Goal: Task Accomplishment & Management: Manage account settings

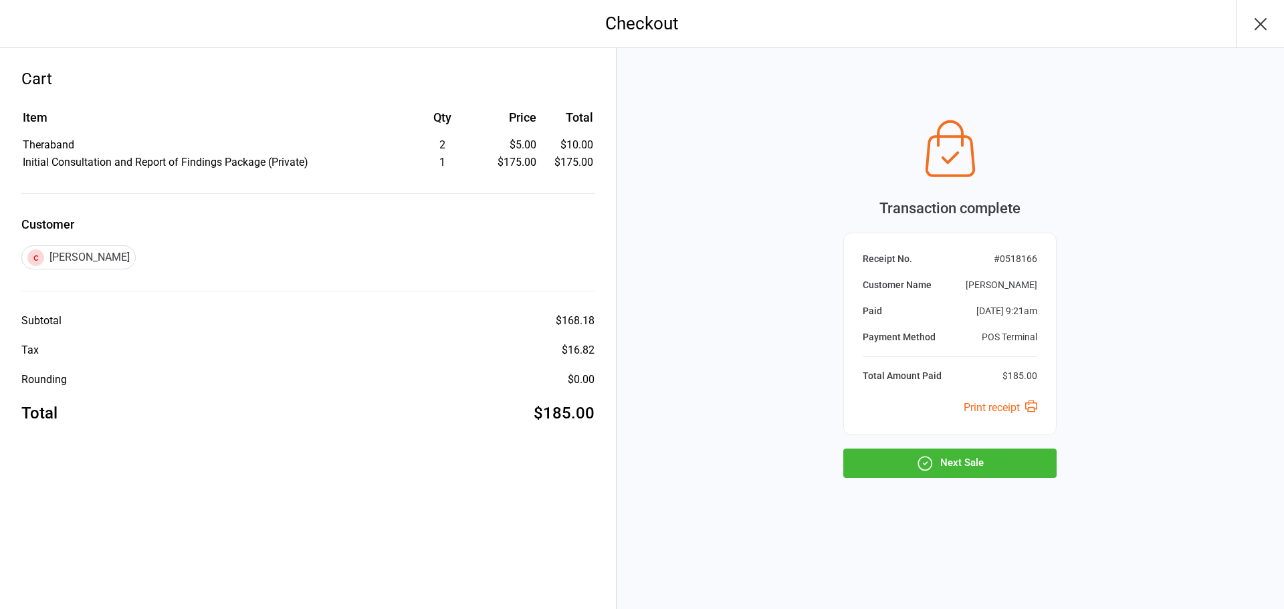
click at [967, 466] on button "Next Sale" at bounding box center [949, 463] width 213 height 29
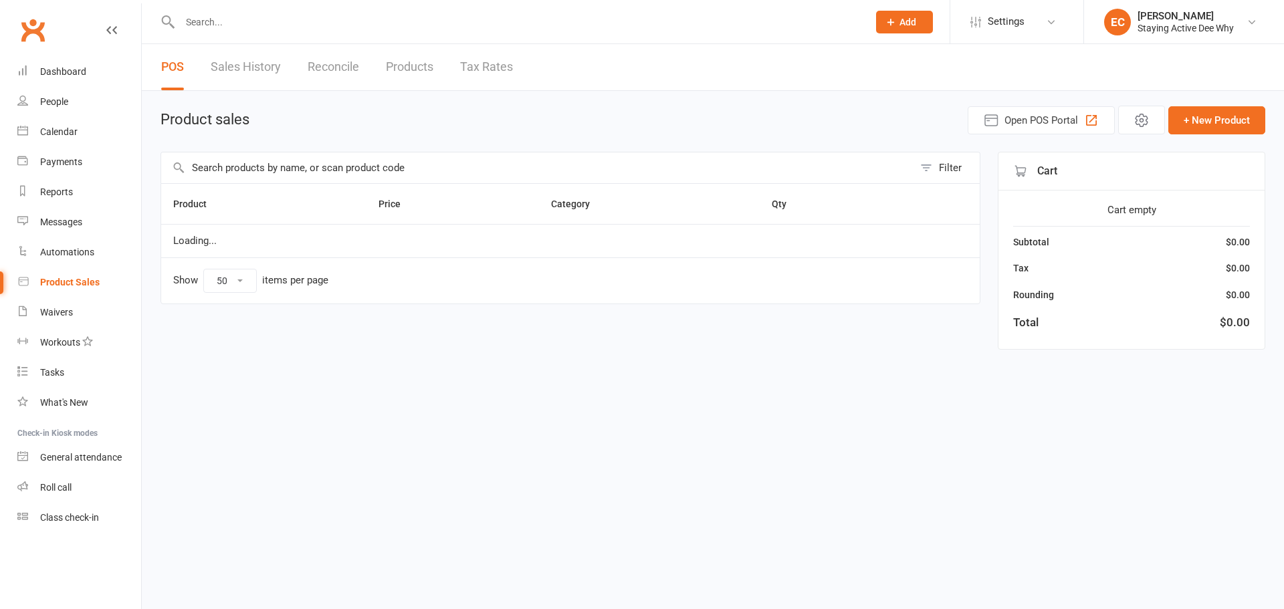
select select "50"
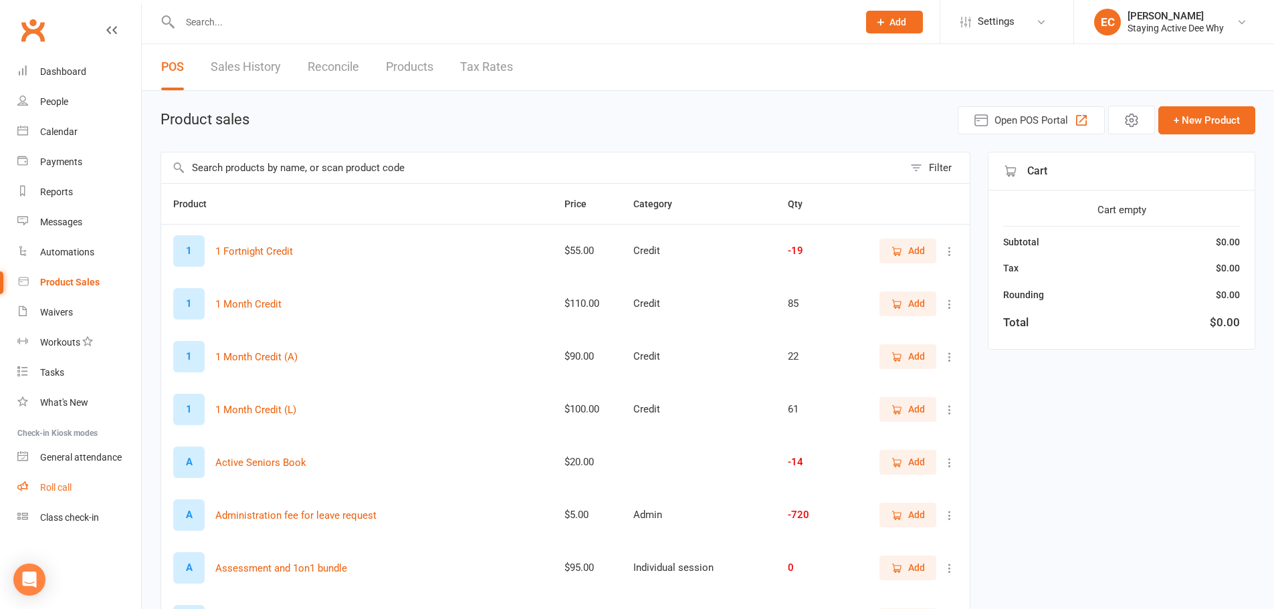
click at [49, 480] on link "Roll call" at bounding box center [79, 488] width 124 height 30
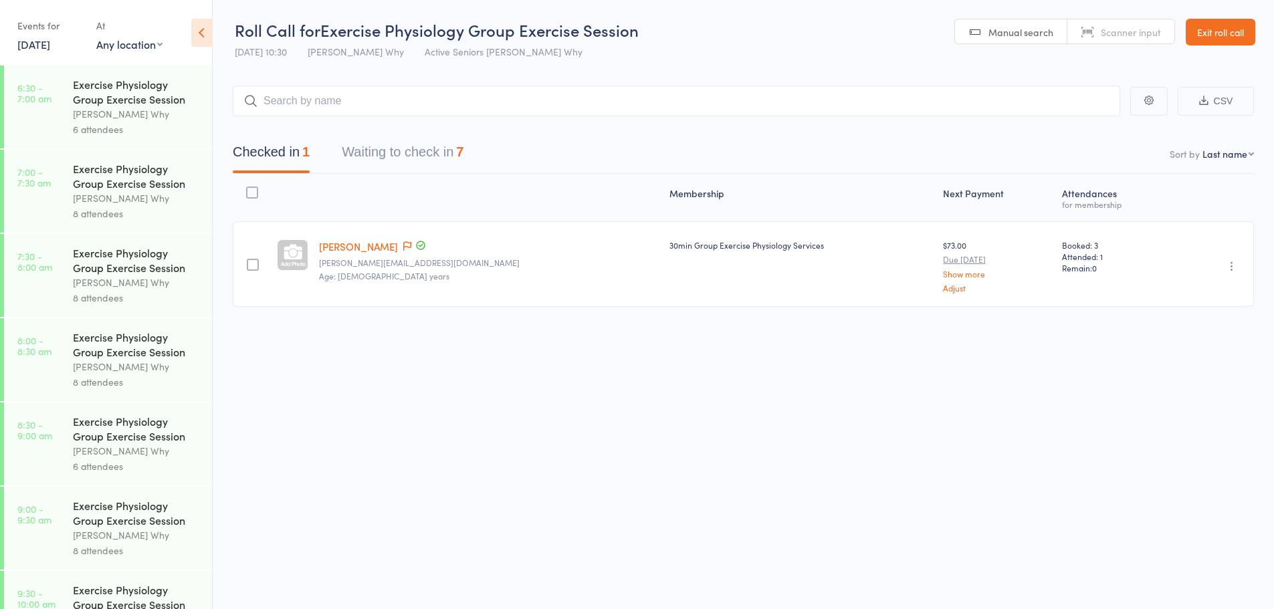
click at [413, 154] on button "Waiting to check in 7" at bounding box center [403, 155] width 122 height 35
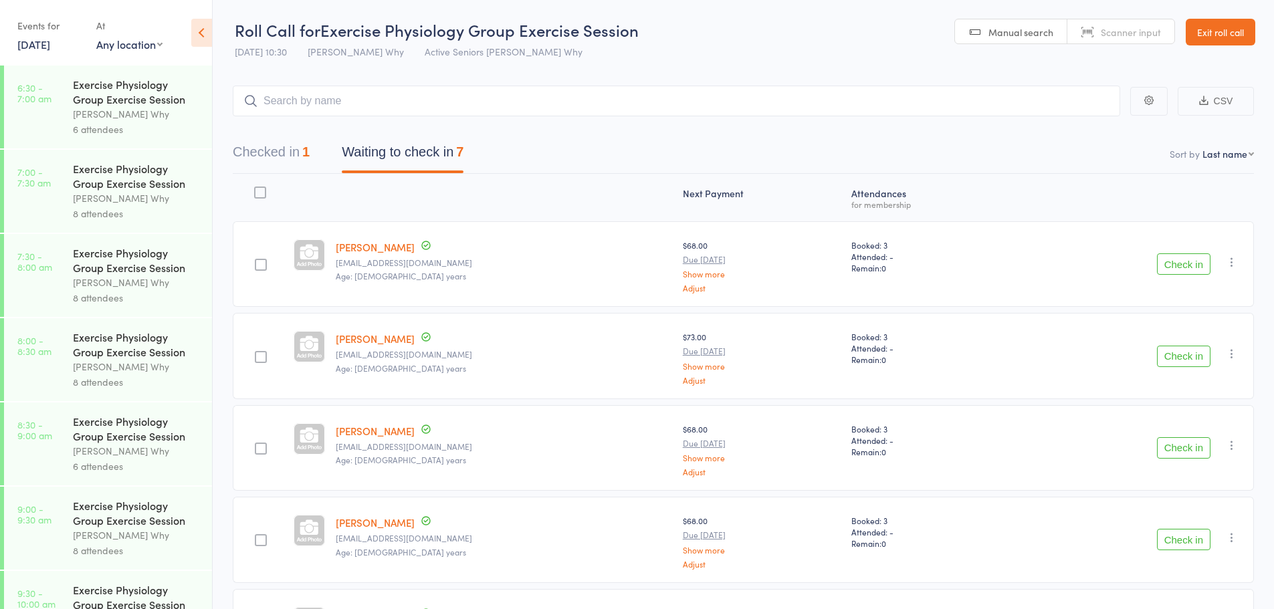
click at [1164, 258] on button "Check in" at bounding box center [1184, 264] width 54 height 21
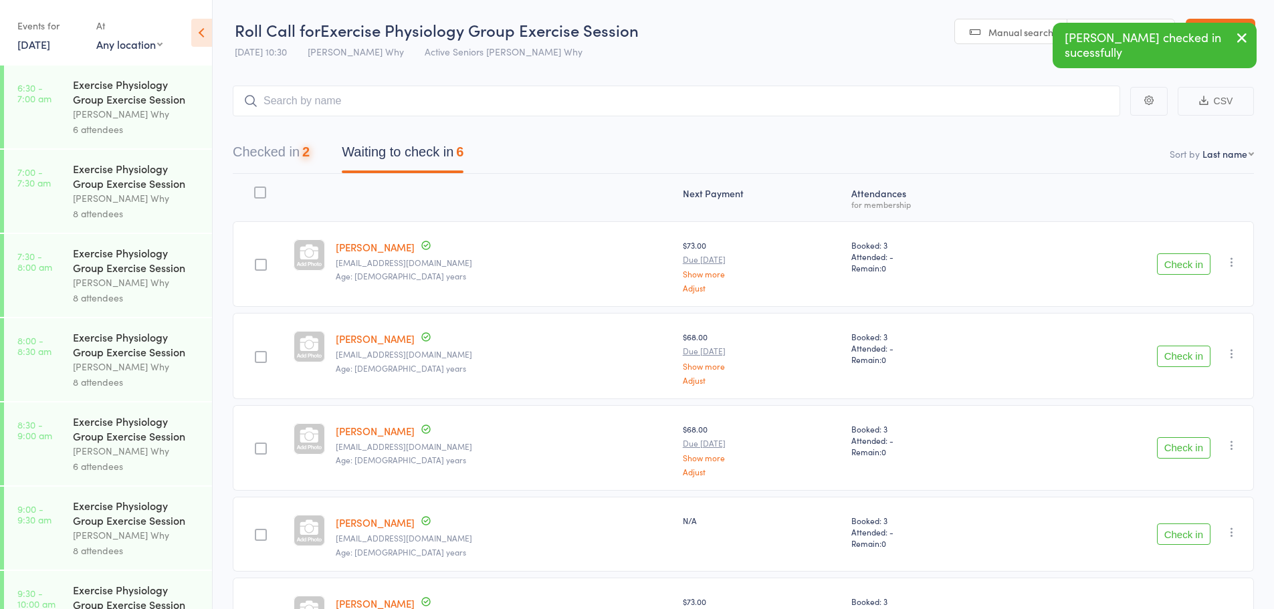
click at [1164, 258] on button "Check in" at bounding box center [1184, 264] width 54 height 21
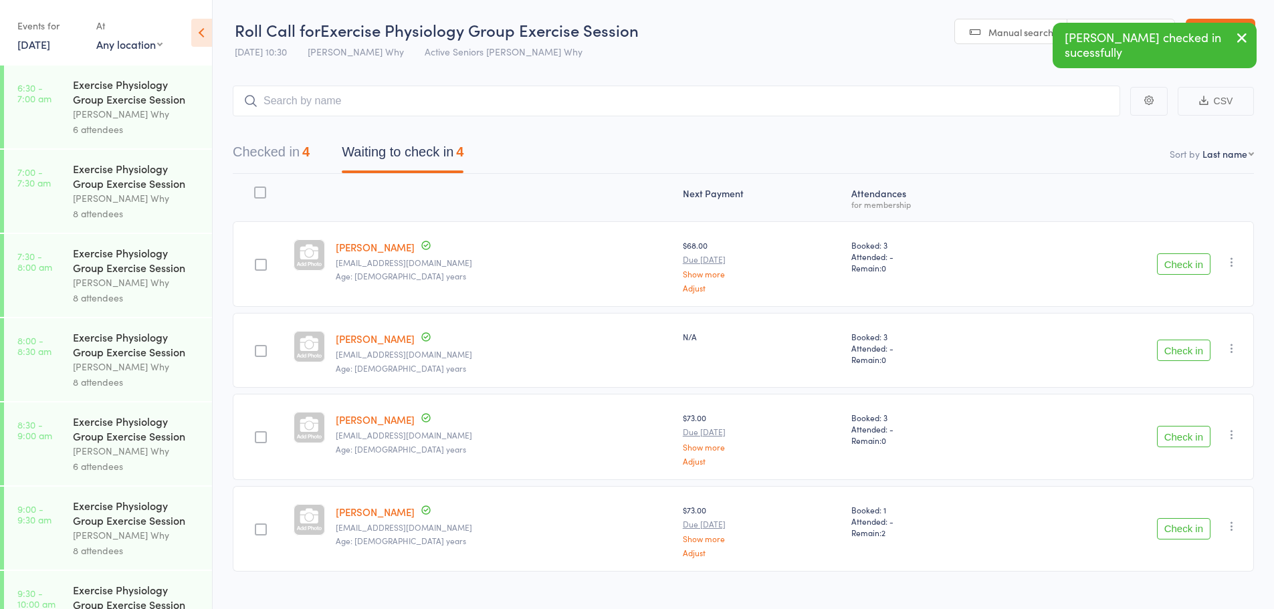
click at [1181, 443] on button "Check in" at bounding box center [1184, 436] width 54 height 21
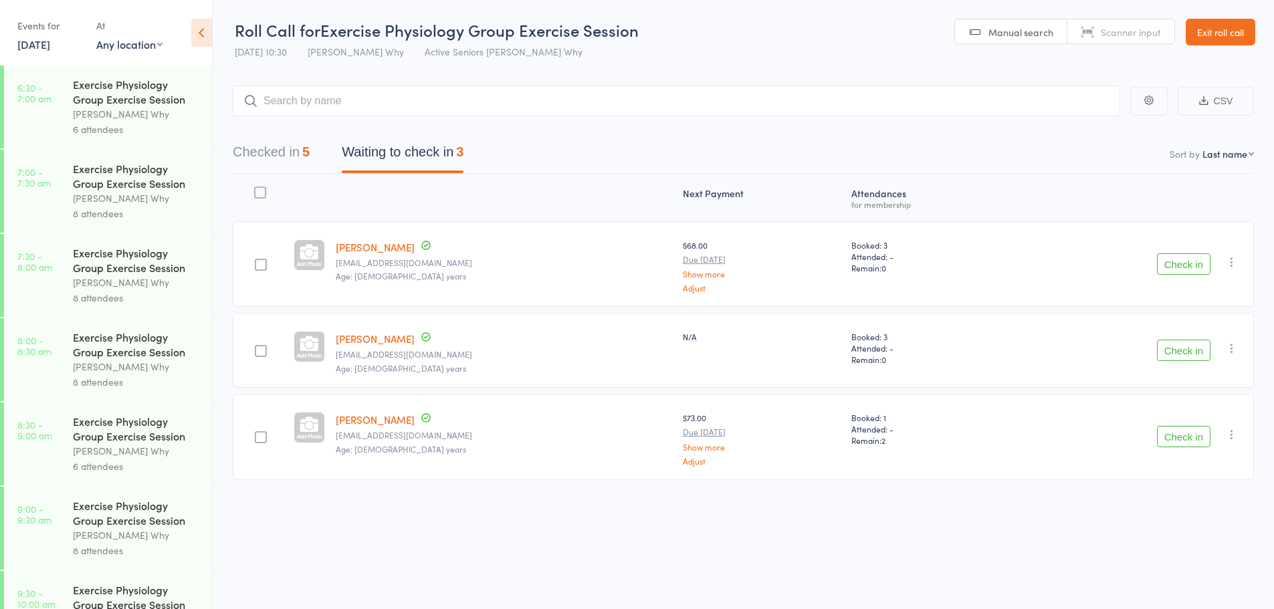
drag, startPoint x: 1199, startPoint y: 35, endPoint x: 1187, endPoint y: 32, distance: 12.5
click at [1199, 35] on link "Exit roll call" at bounding box center [1221, 32] width 70 height 27
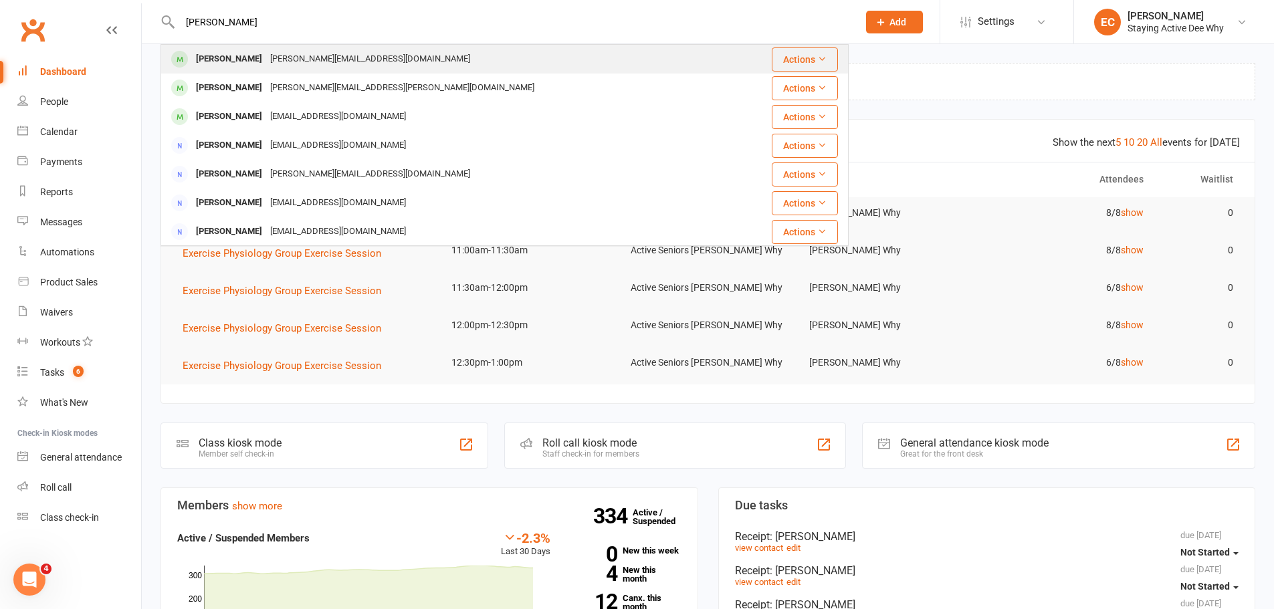
type input "marg hay"
click at [197, 67] on div "[PERSON_NAME]" at bounding box center [229, 58] width 74 height 19
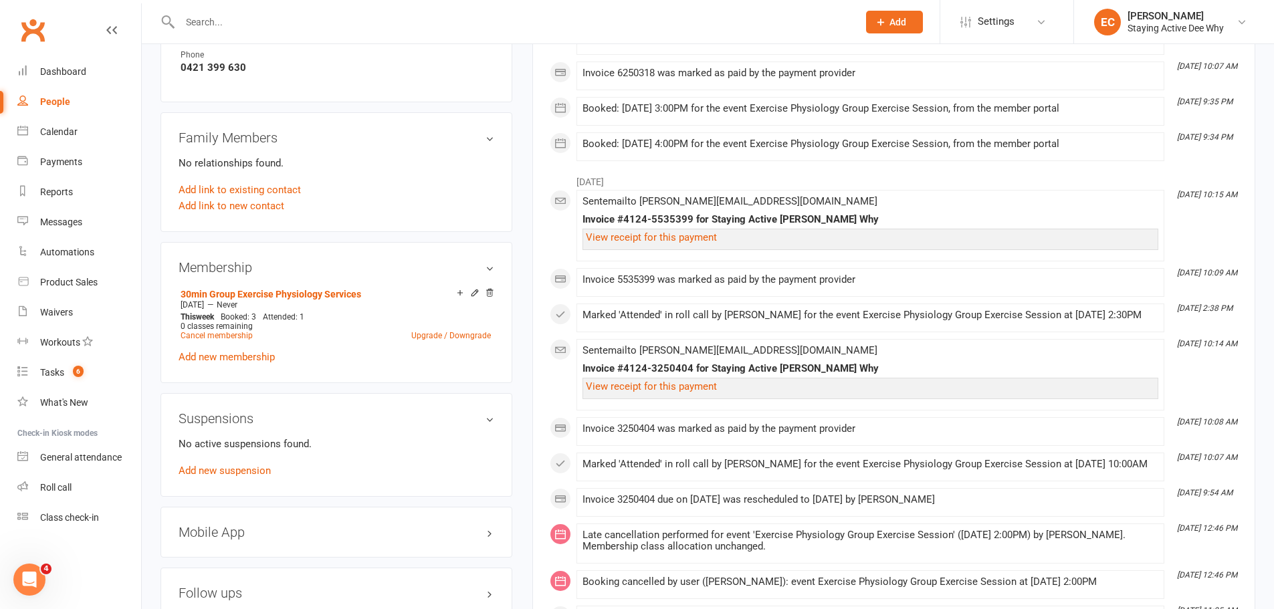
scroll to position [870, 0]
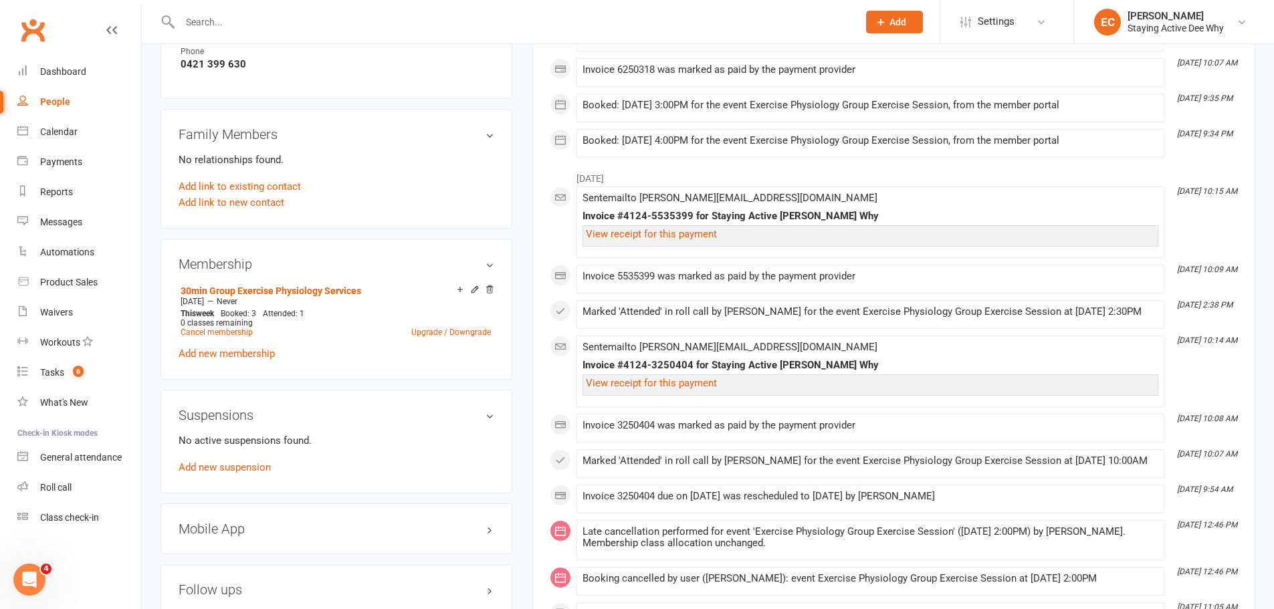
click at [241, 477] on div "Suspensions No active suspensions found. Add new suspension" at bounding box center [337, 442] width 352 height 104
click at [237, 469] on link "Add new suspension" at bounding box center [225, 468] width 92 height 12
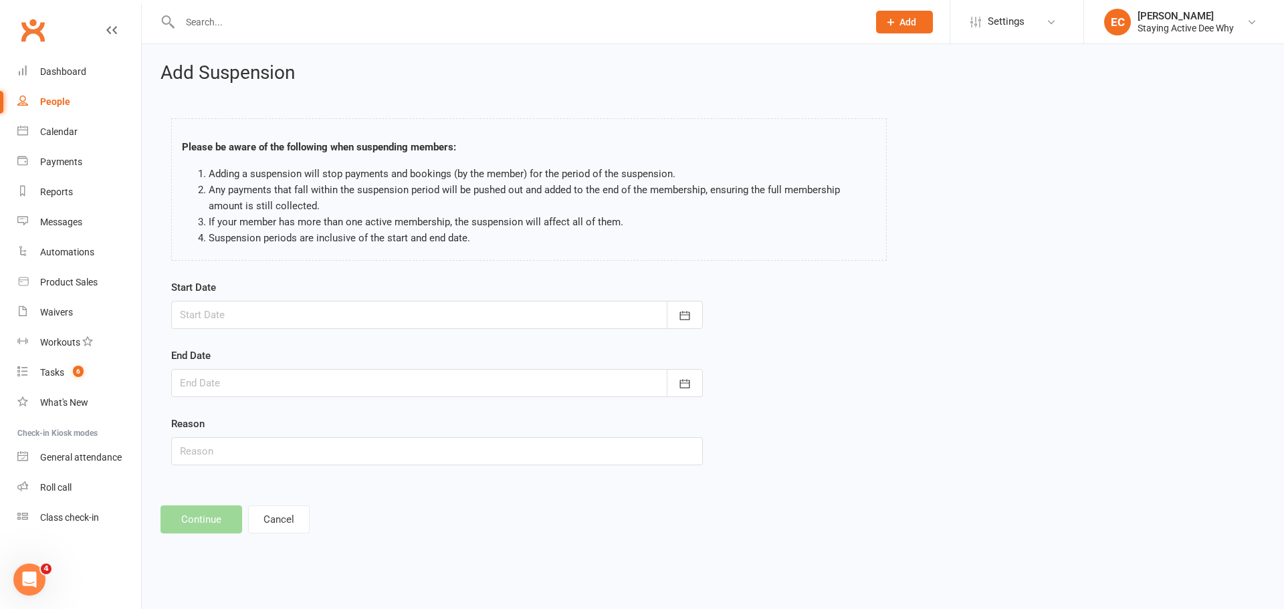
click at [237, 320] on div at bounding box center [437, 315] width 532 height 28
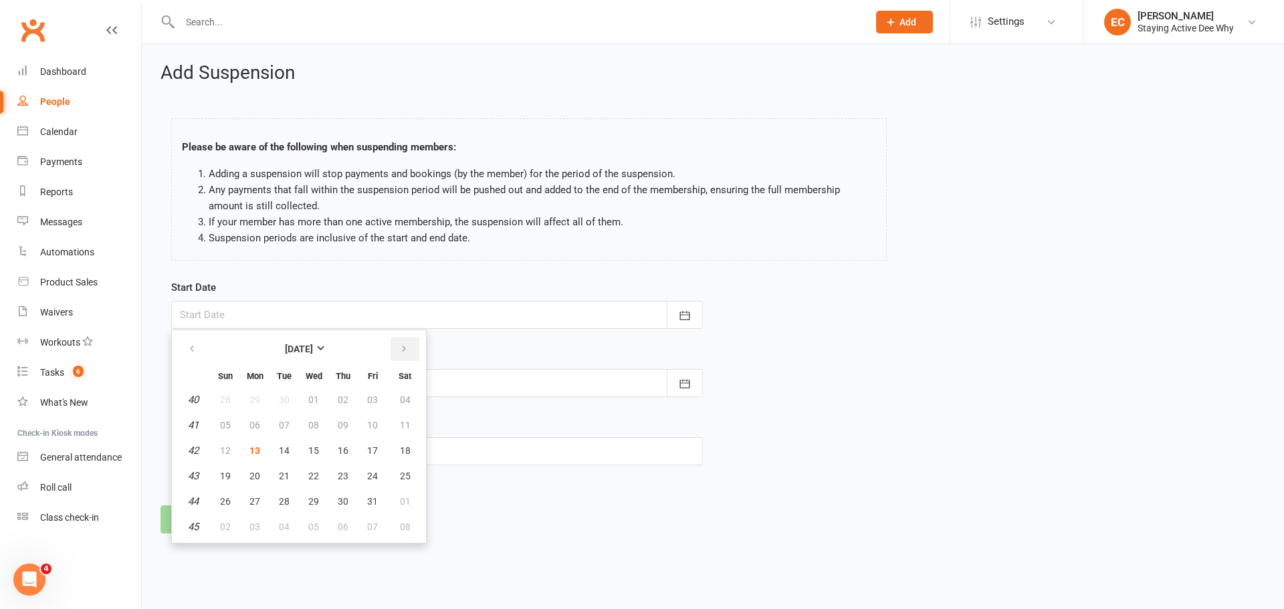
click at [405, 339] on button "button" at bounding box center [405, 349] width 29 height 24
click at [320, 427] on button "05" at bounding box center [314, 425] width 28 height 24
type input "05 Nov 2025"
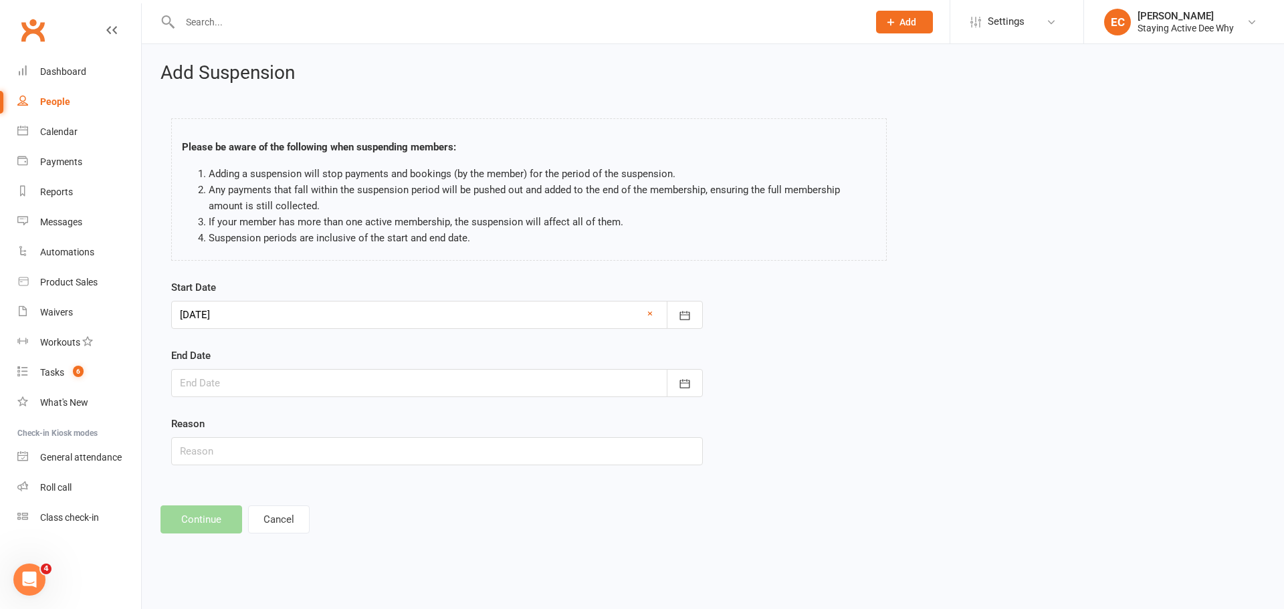
click at [274, 379] on div at bounding box center [437, 383] width 532 height 28
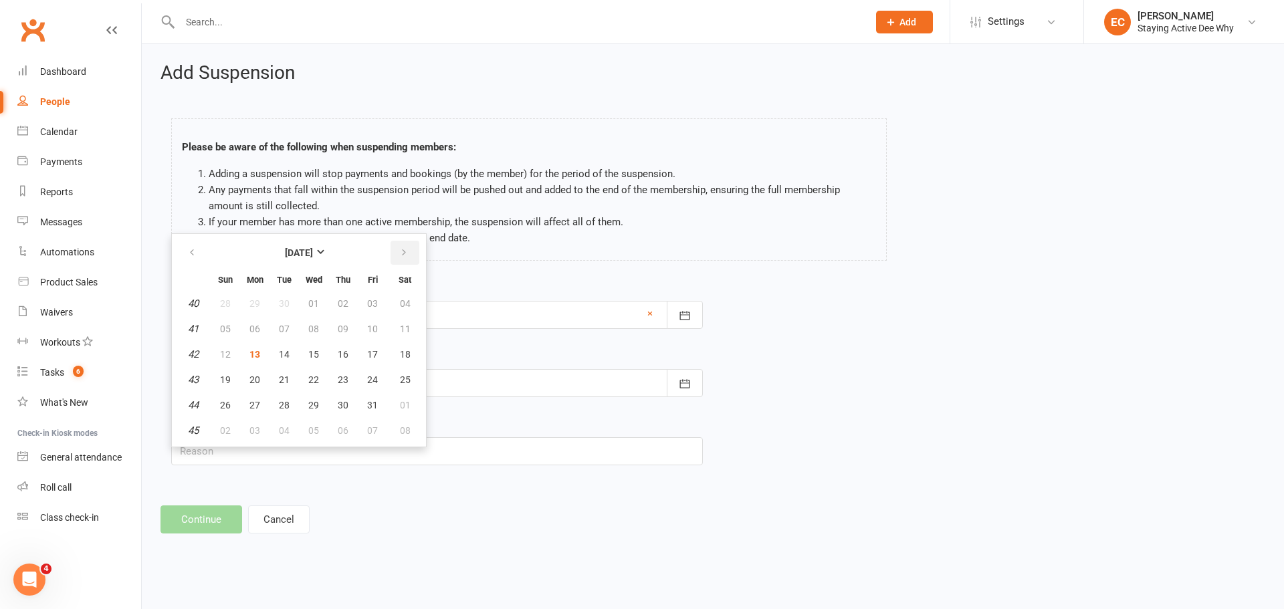
click at [402, 260] on button "button" at bounding box center [405, 253] width 29 height 24
click at [287, 385] on span "18" at bounding box center [284, 380] width 11 height 11
type input "18 Nov 2025"
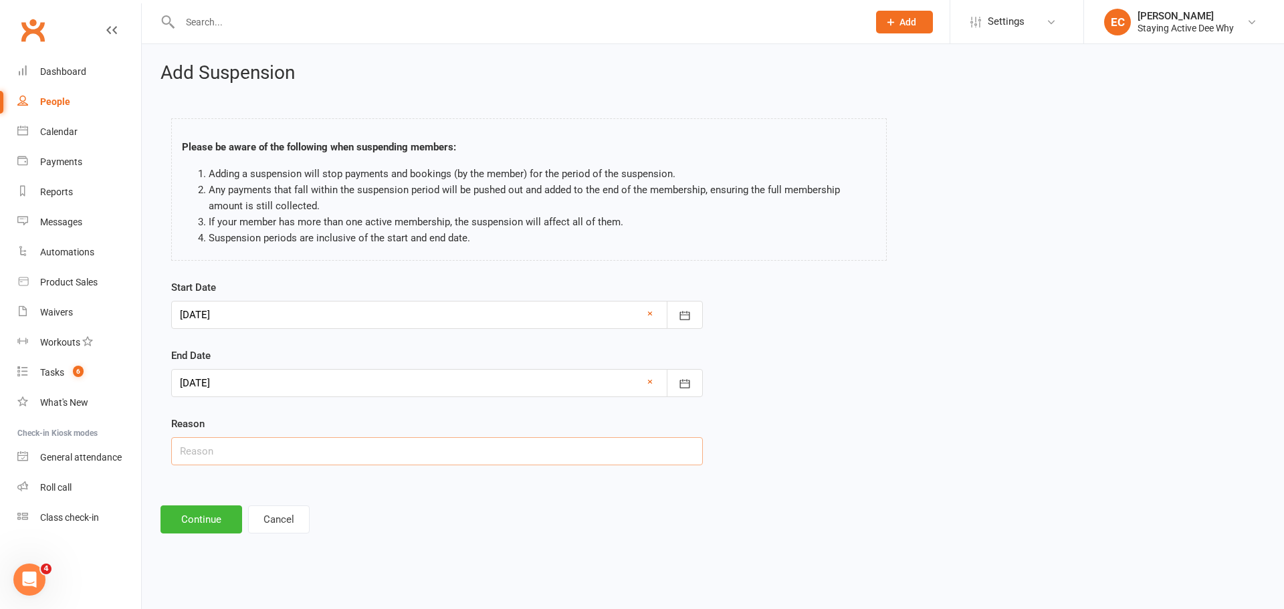
click at [193, 450] on input "text" at bounding box center [437, 451] width 532 height 28
type input "holidays"
click at [199, 526] on button "Continue" at bounding box center [202, 520] width 82 height 28
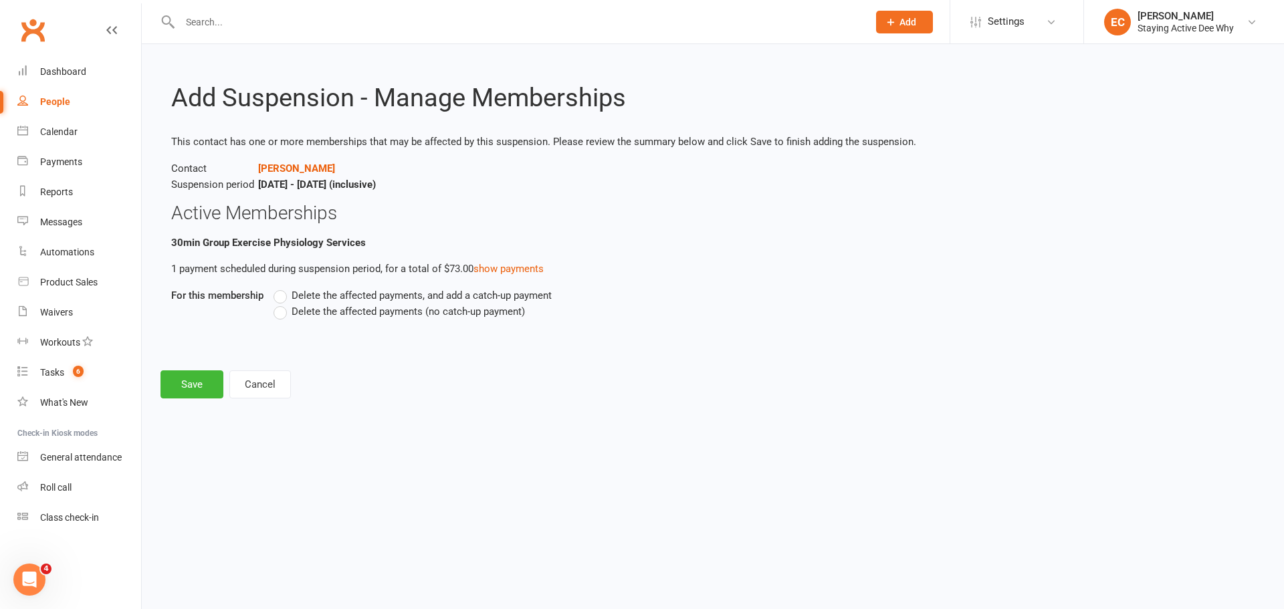
click at [320, 306] on span "Delete the affected payments (no catch-up payment)" at bounding box center [408, 311] width 233 height 14
click at [282, 304] on input "Delete the affected payments (no catch-up payment)" at bounding box center [278, 304] width 9 height 0
click at [187, 375] on button "Save" at bounding box center [192, 385] width 63 height 28
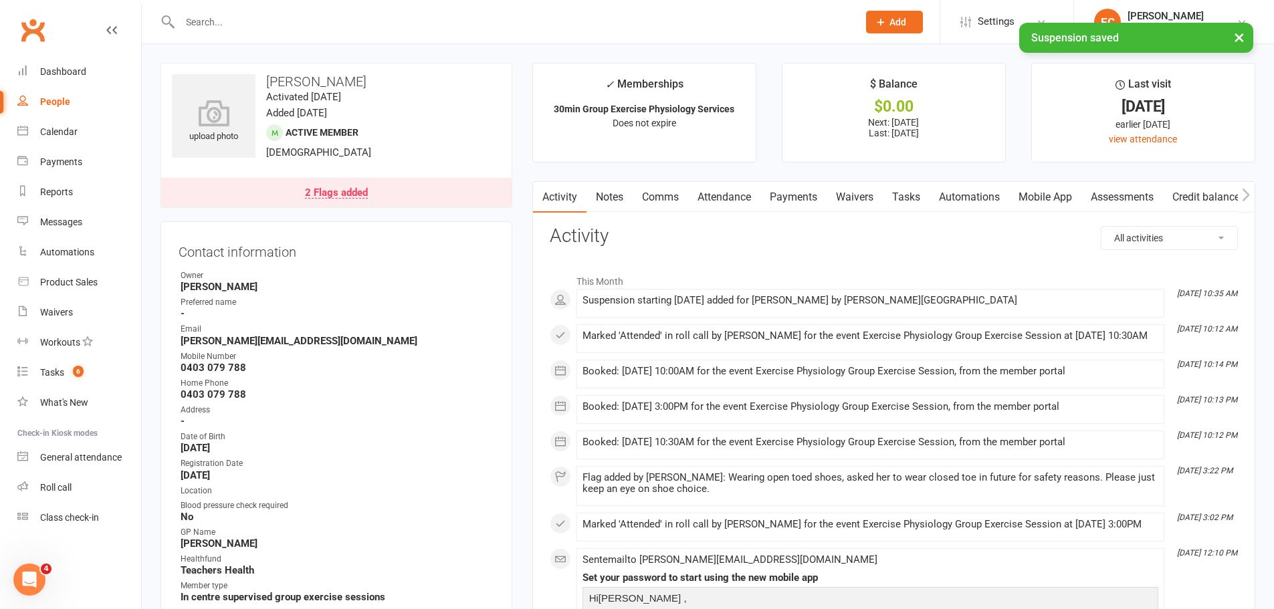
click at [320, 188] on div "2 Flags added" at bounding box center [336, 193] width 63 height 11
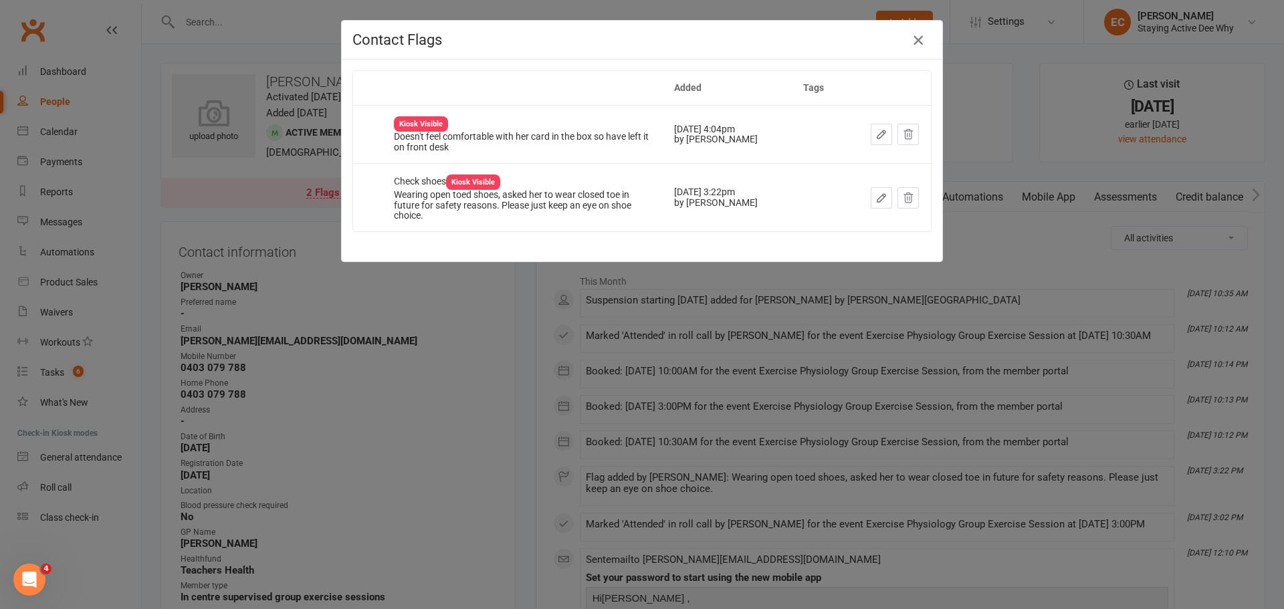
click at [908, 43] on button "button" at bounding box center [918, 39] width 21 height 21
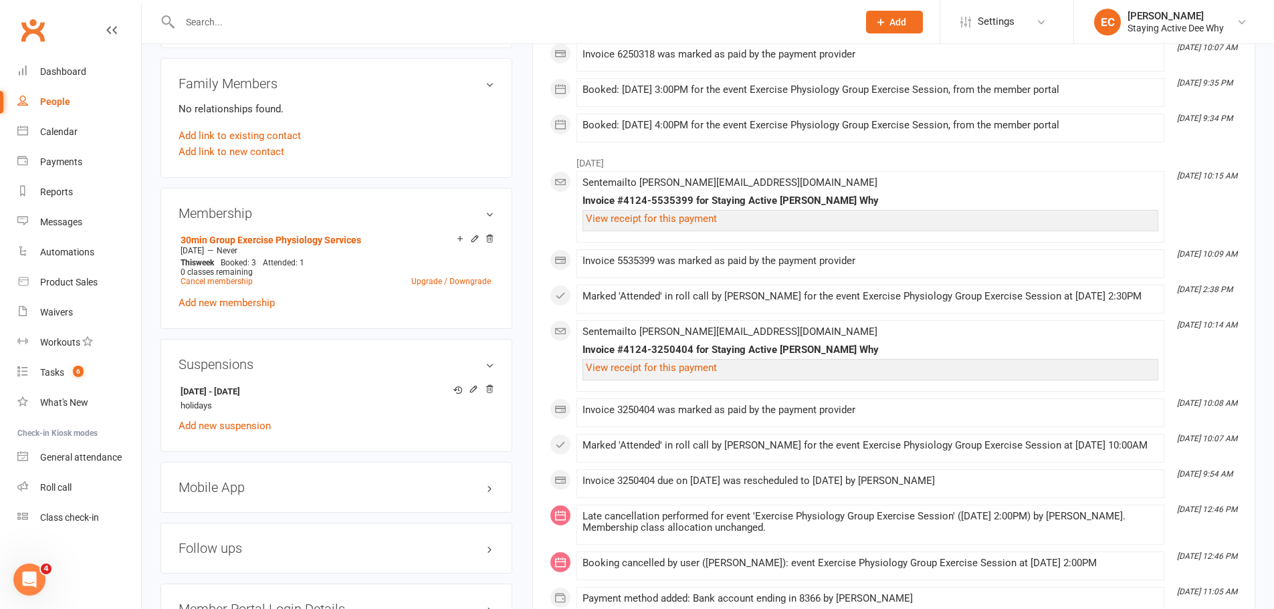
scroll to position [936, 0]
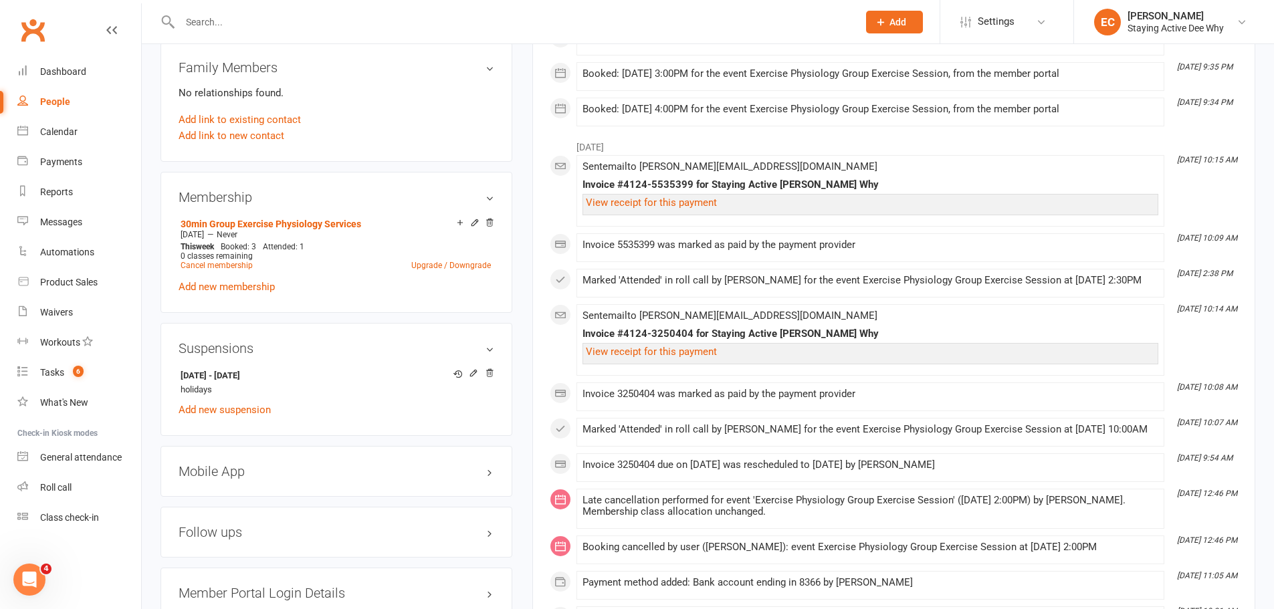
drag, startPoint x: 250, startPoint y: 25, endPoint x: 264, endPoint y: 23, distance: 14.2
click at [254, 25] on input "text" at bounding box center [512, 22] width 673 height 19
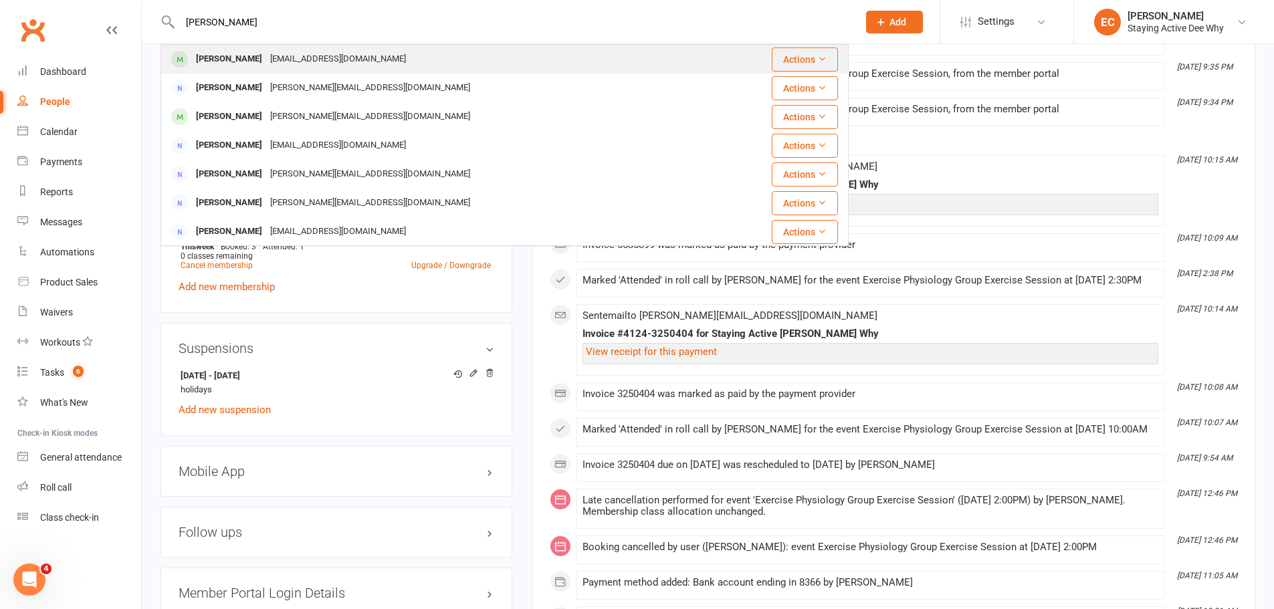
type input "john si"
click at [205, 60] on div "John Sim" at bounding box center [229, 58] width 74 height 19
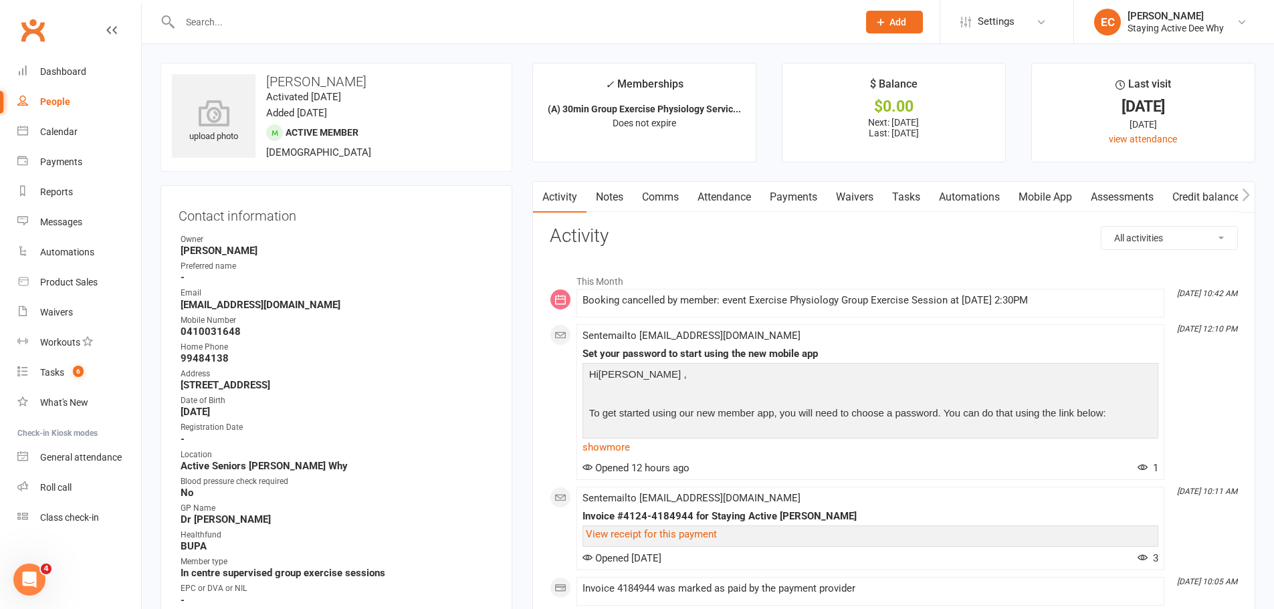
click at [738, 199] on link "Attendance" at bounding box center [724, 197] width 72 height 31
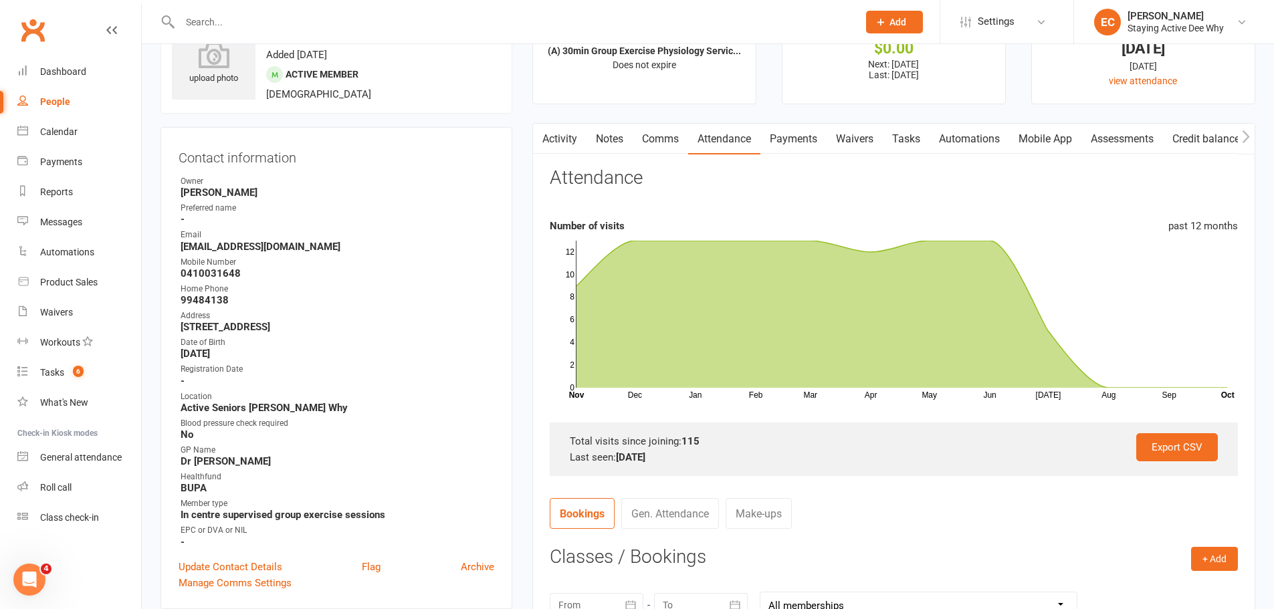
scroll to position [134, 0]
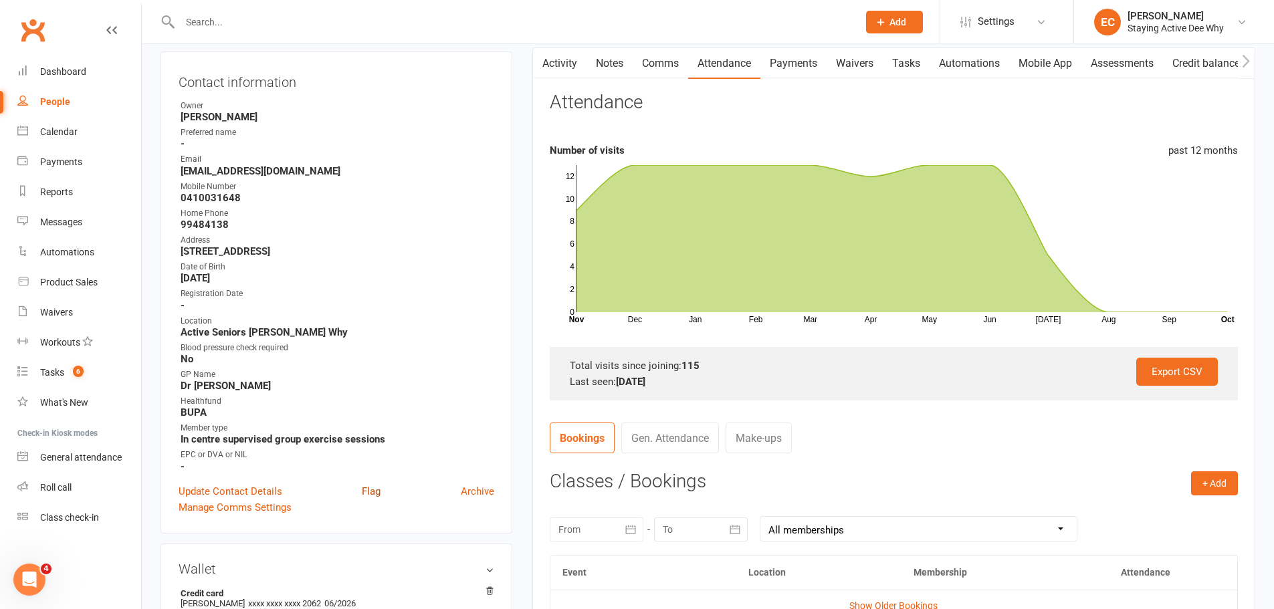
click at [366, 485] on link "Flag" at bounding box center [371, 492] width 19 height 16
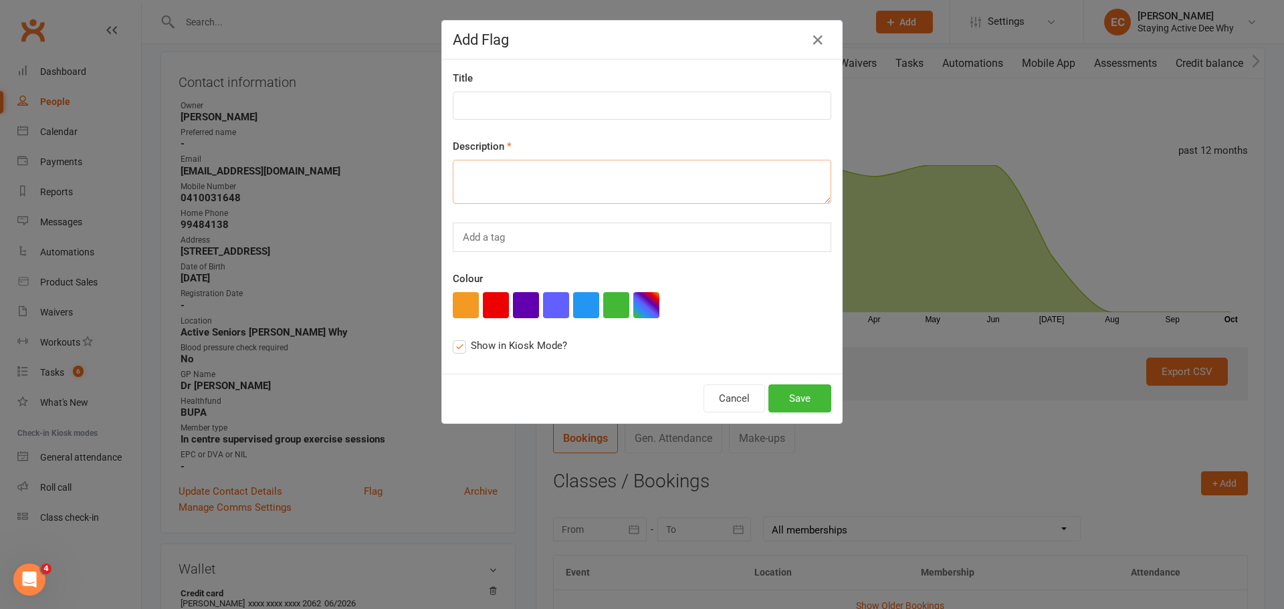
click at [505, 166] on textarea at bounding box center [642, 182] width 379 height 44
type textarea "Seeing Dr about cyst (?) phone line wasn't super clear. Check in on next visit."
click at [494, 299] on button "button" at bounding box center [496, 305] width 26 height 26
click at [563, 175] on textarea "Seeing Dr about cyst (?) phone line wasn't super clear. Check in on next visit." at bounding box center [642, 182] width 379 height 44
click at [787, 399] on button "Save" at bounding box center [800, 399] width 63 height 28
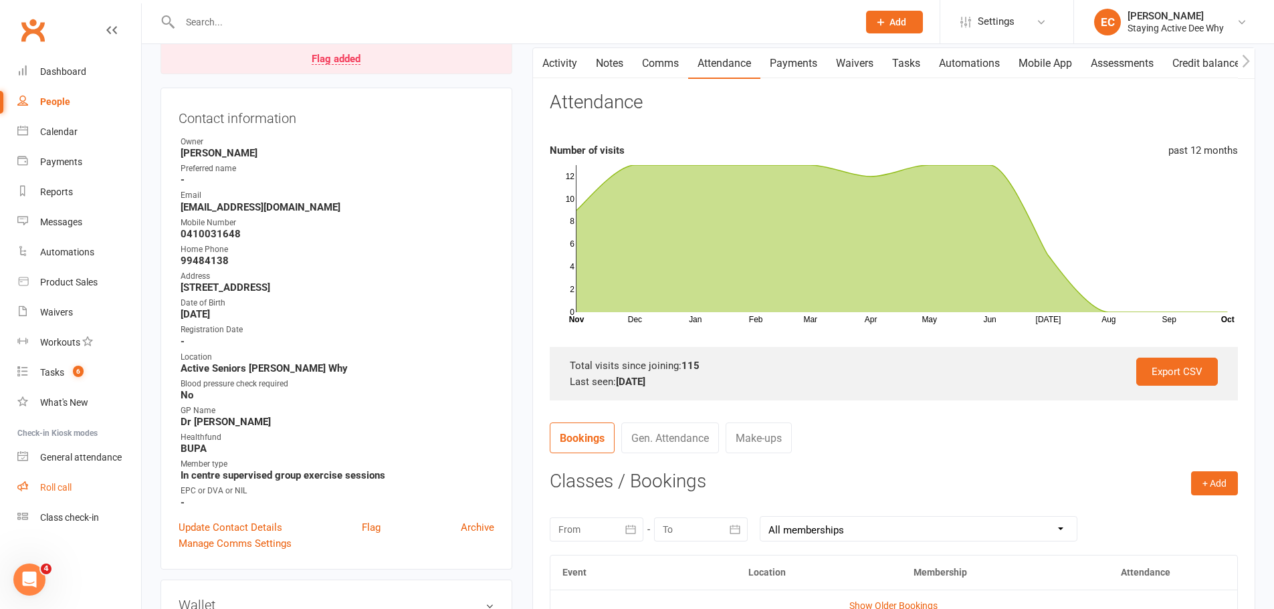
click at [82, 478] on link "Roll call" at bounding box center [79, 488] width 124 height 30
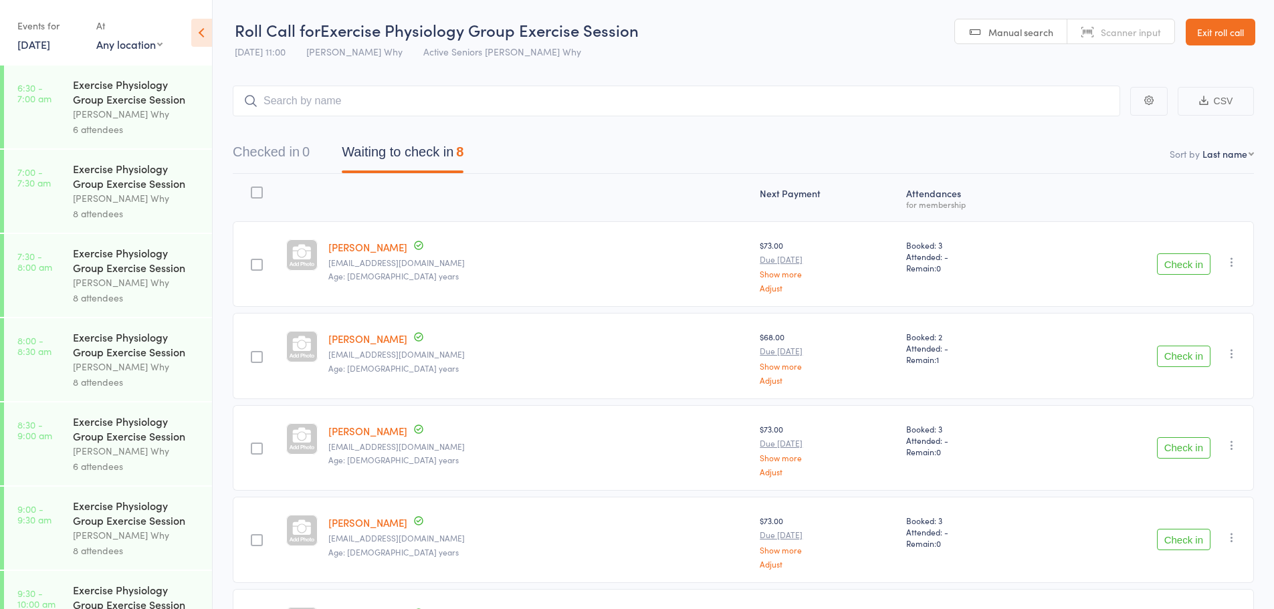
click at [1176, 352] on button "Check in" at bounding box center [1184, 356] width 54 height 21
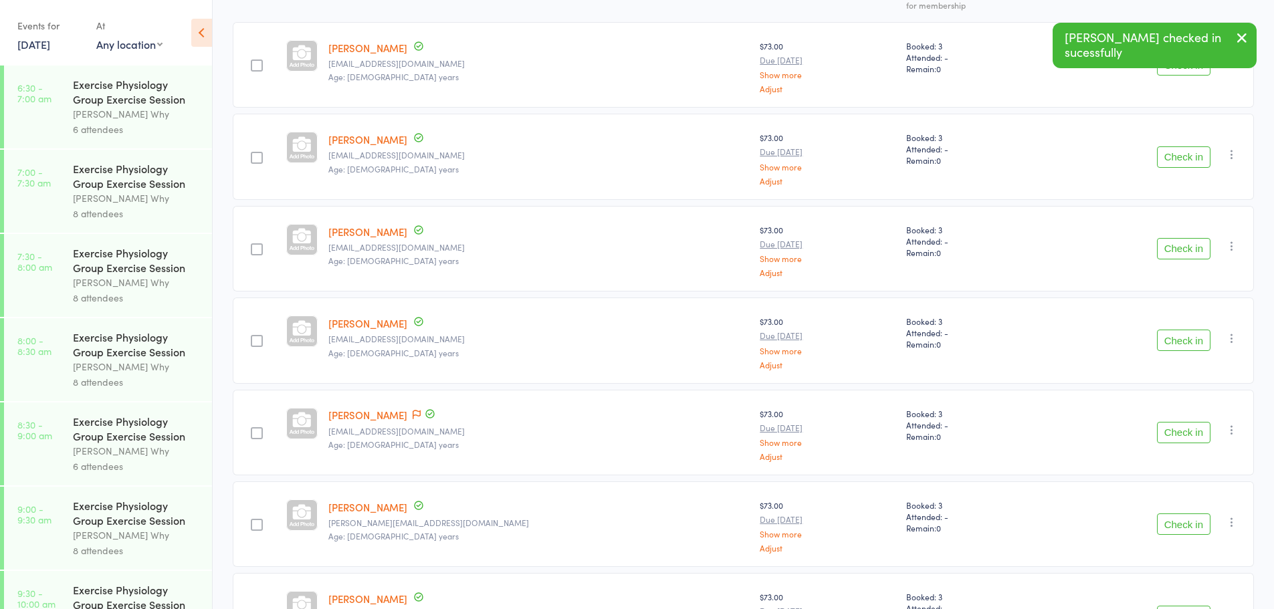
scroll to position [201, 0]
click at [1207, 248] on button "Check in" at bounding box center [1184, 247] width 54 height 21
click at [421, 316] on icon at bounding box center [417, 320] width 8 height 9
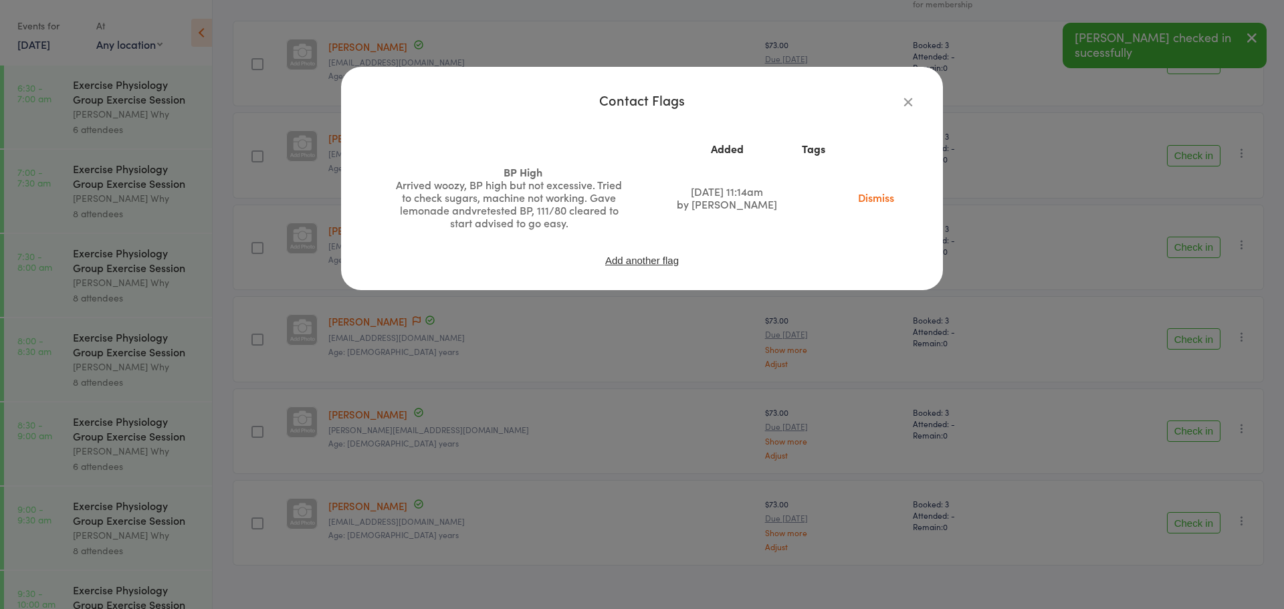
click at [915, 95] on icon "button" at bounding box center [908, 101] width 15 height 15
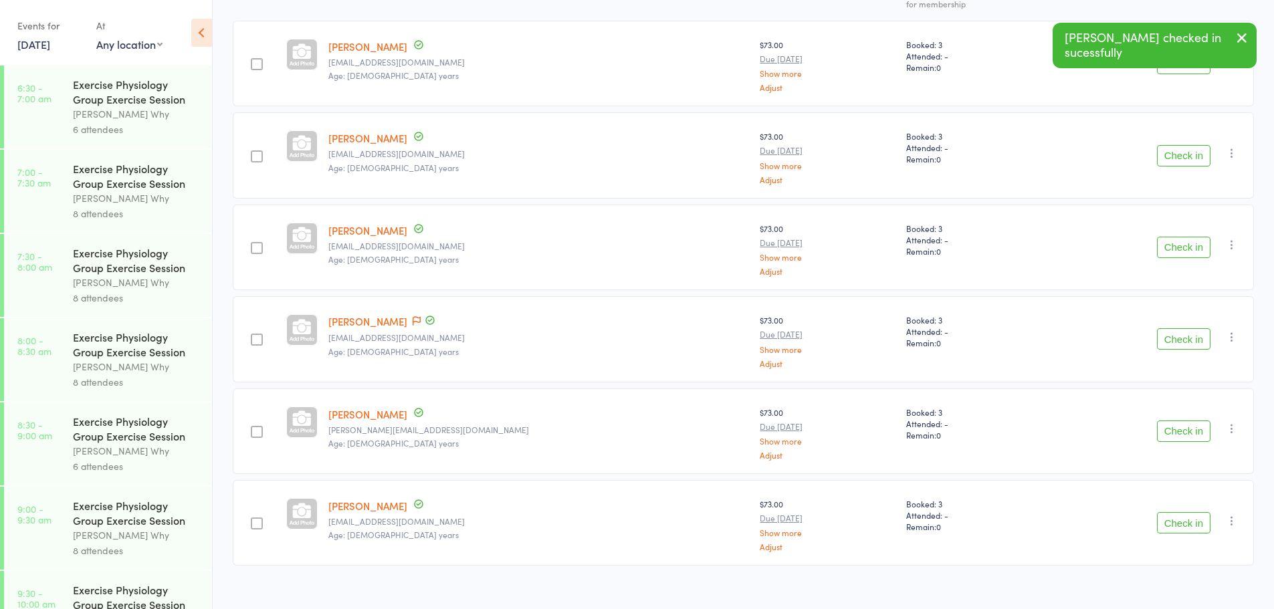
click at [1199, 344] on button "Check in" at bounding box center [1184, 338] width 54 height 21
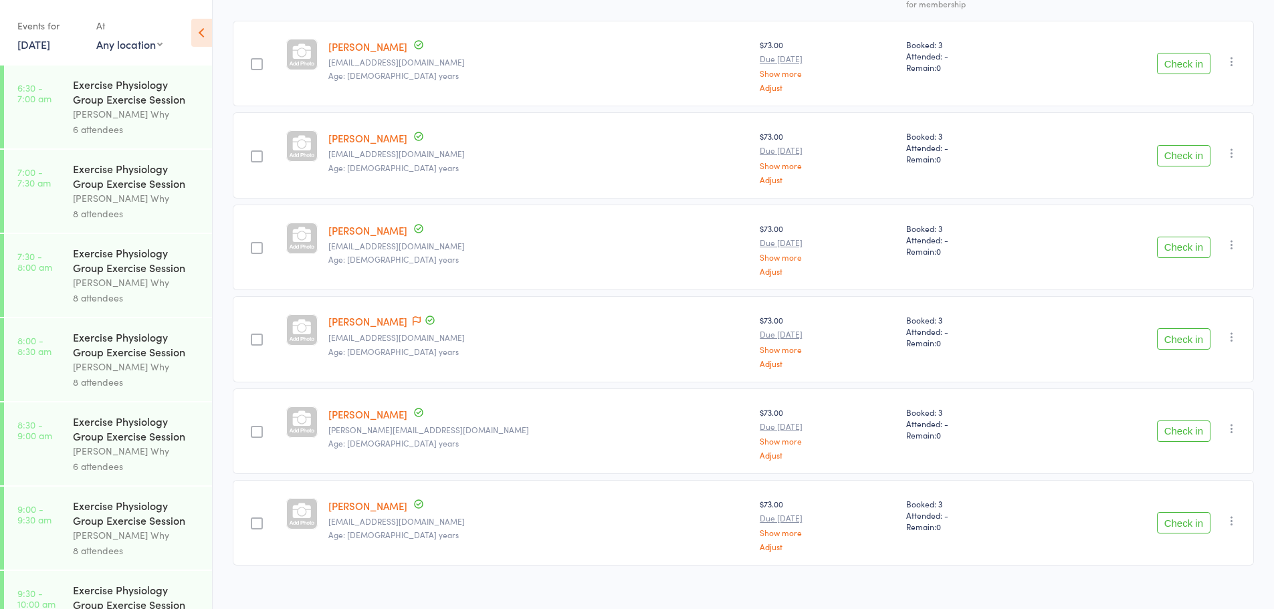
scroll to position [125, 0]
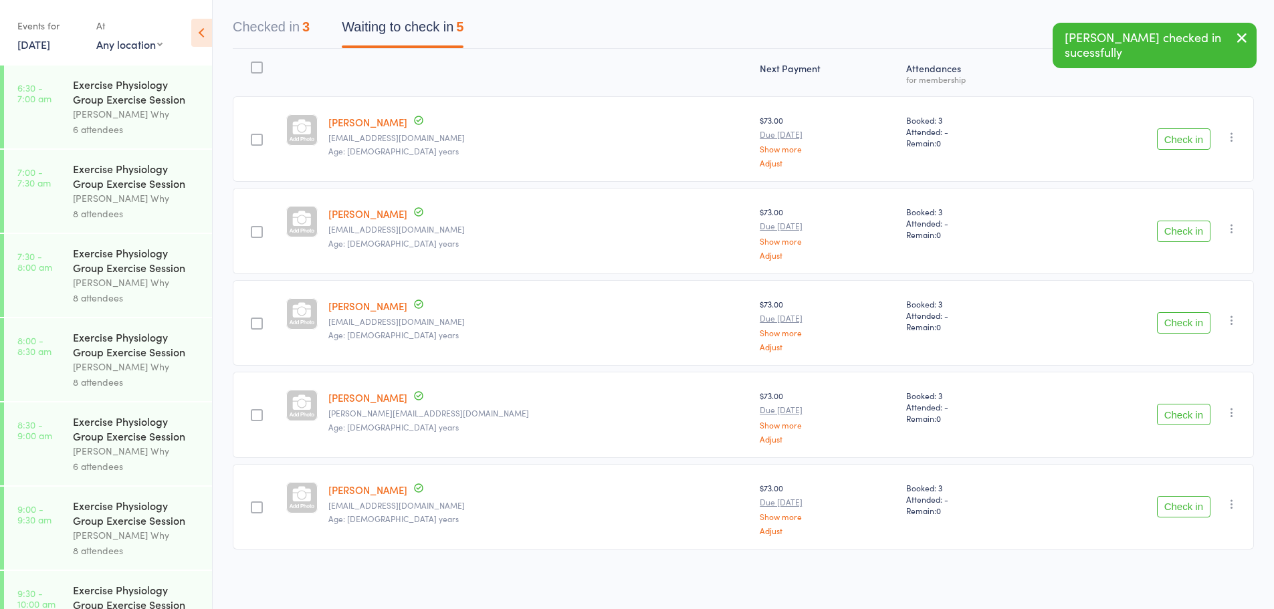
click at [1190, 420] on button "Check in" at bounding box center [1184, 414] width 54 height 21
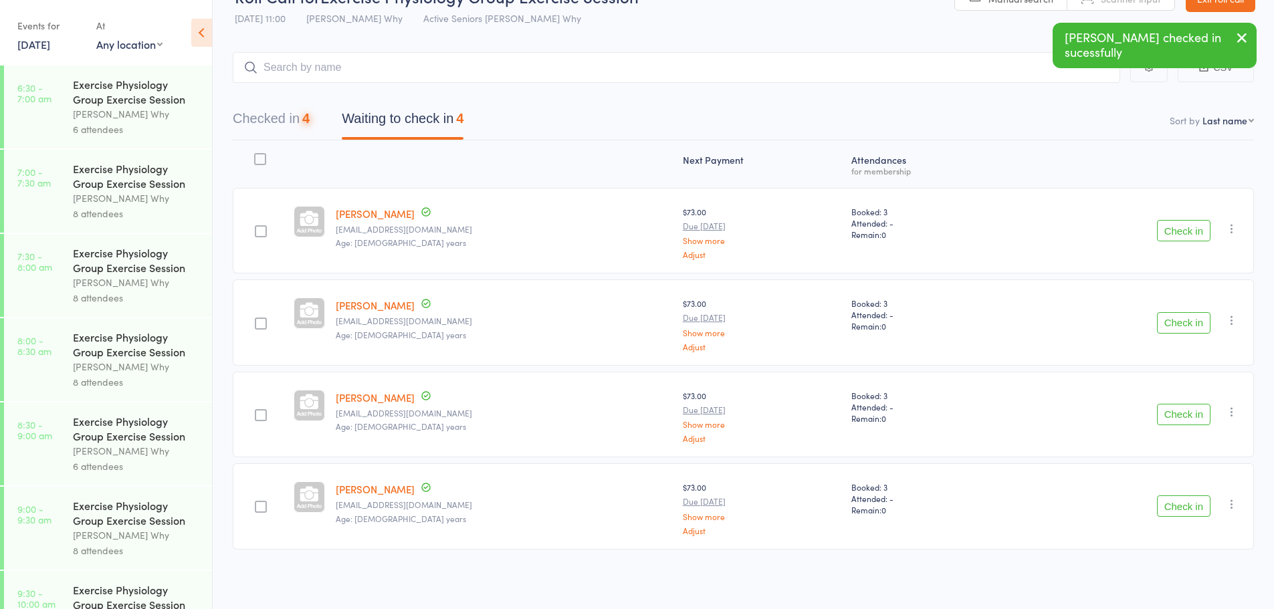
scroll to position [33, 0]
click at [1184, 507] on button "Check in" at bounding box center [1184, 506] width 54 height 21
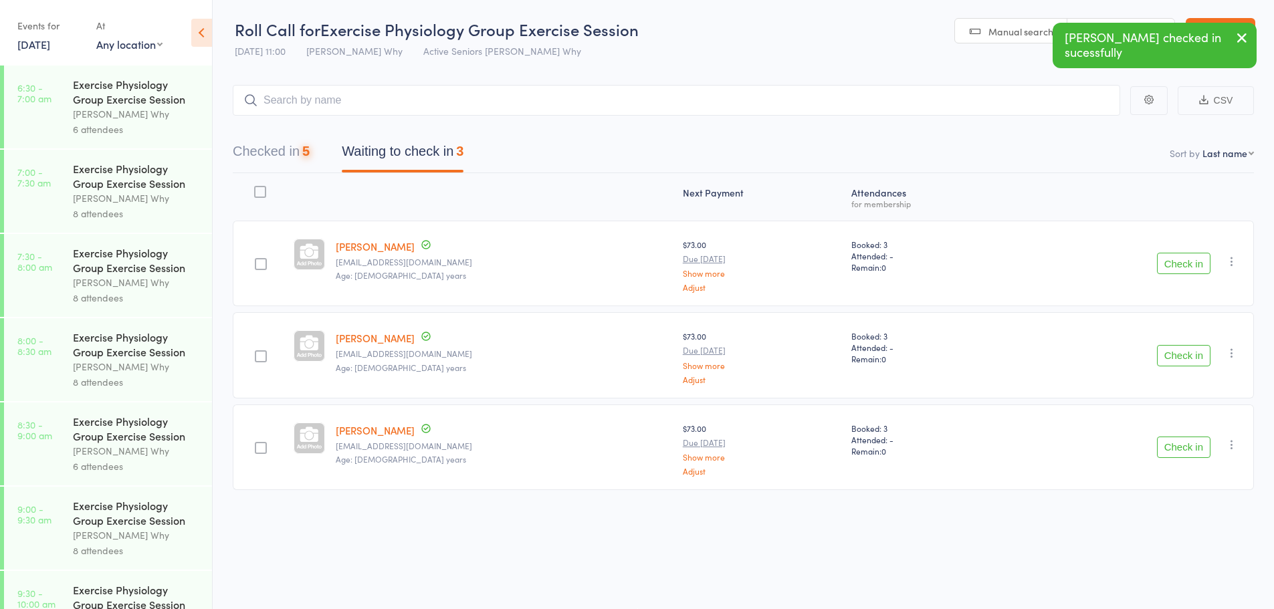
scroll to position [1, 0]
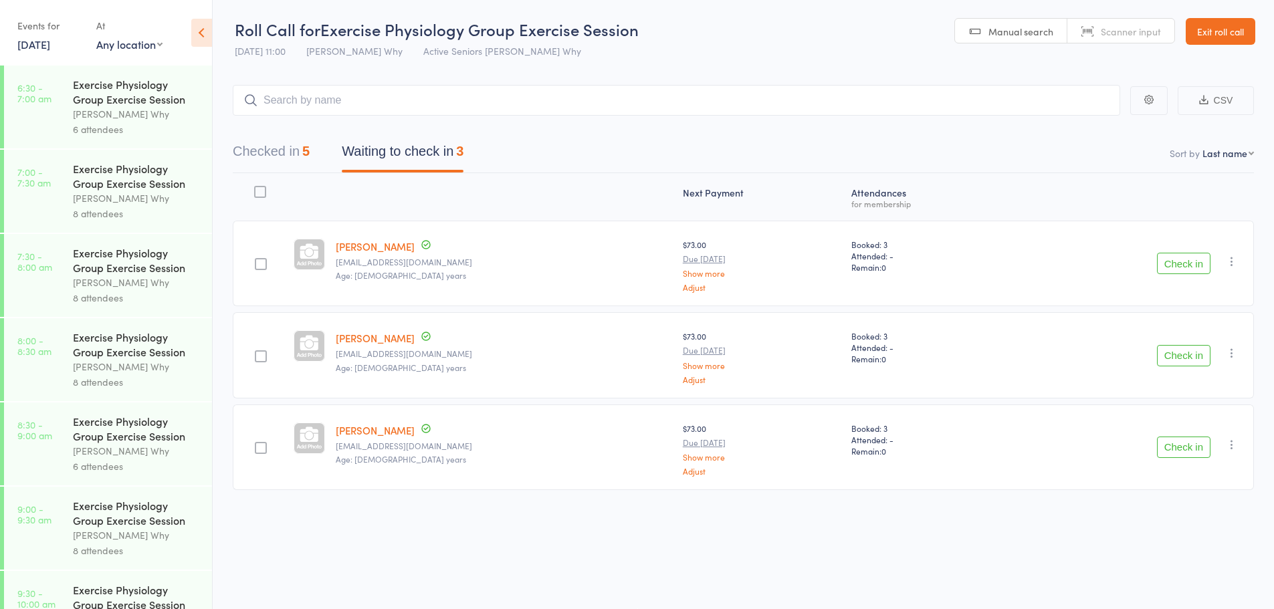
click at [1231, 27] on link "Exit roll call" at bounding box center [1221, 31] width 70 height 27
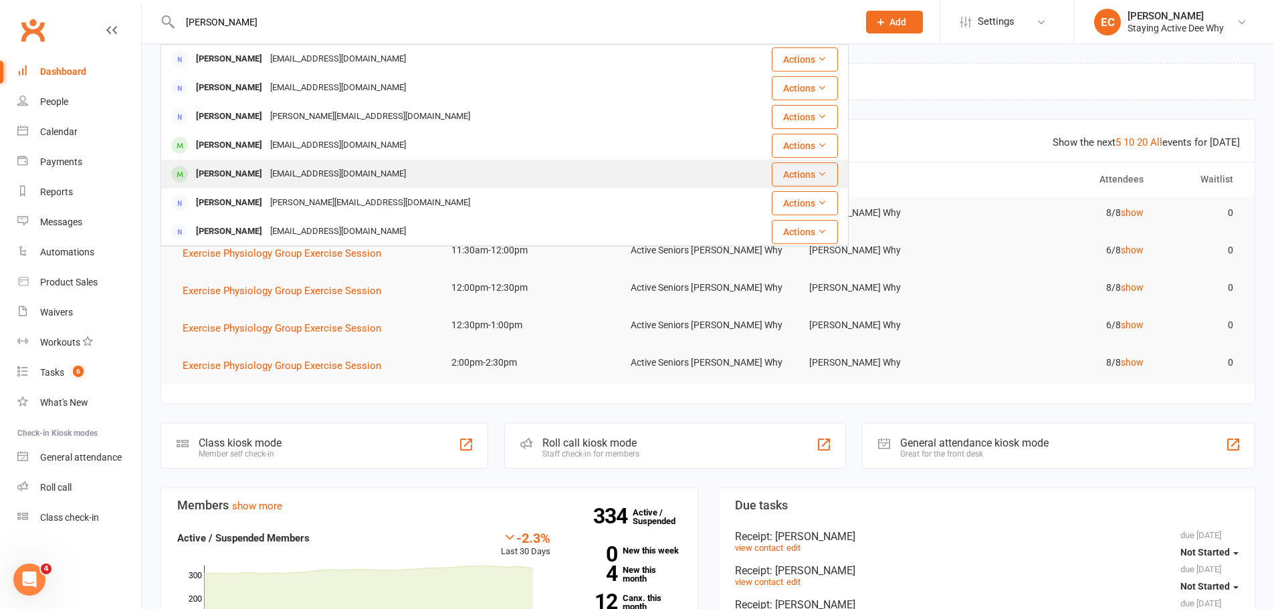
type input "[PERSON_NAME]"
click at [304, 162] on div "[PERSON_NAME] [EMAIL_ADDRESS][DOMAIN_NAME]" at bounding box center [438, 174] width 552 height 27
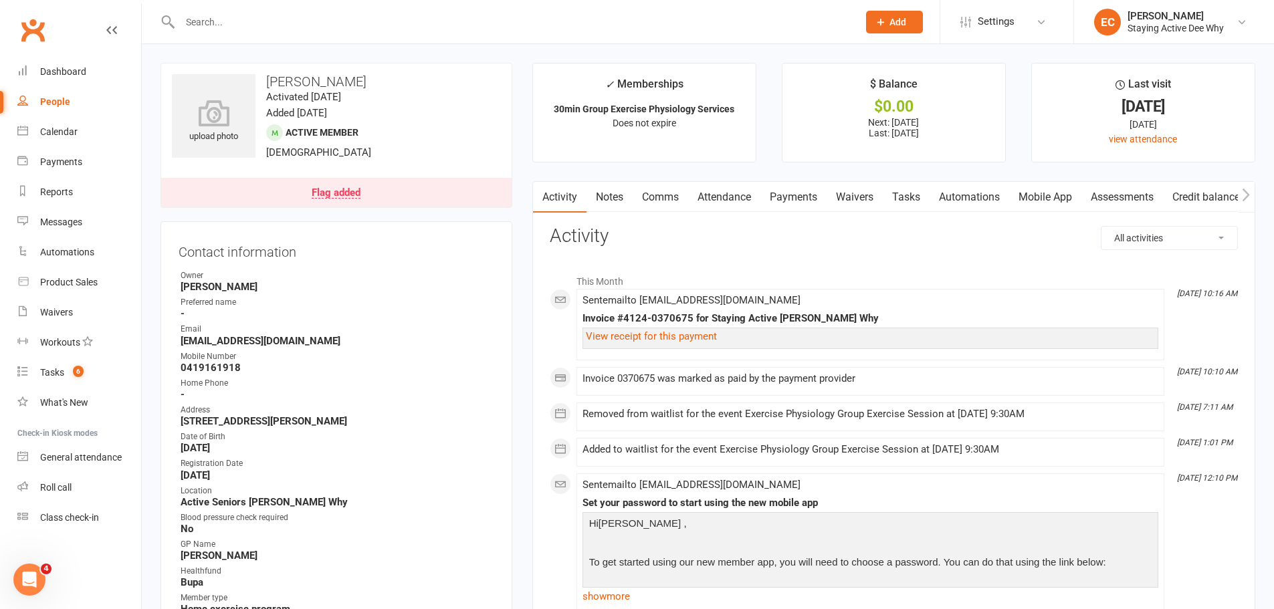
click at [608, 201] on link "Notes" at bounding box center [610, 197] width 46 height 31
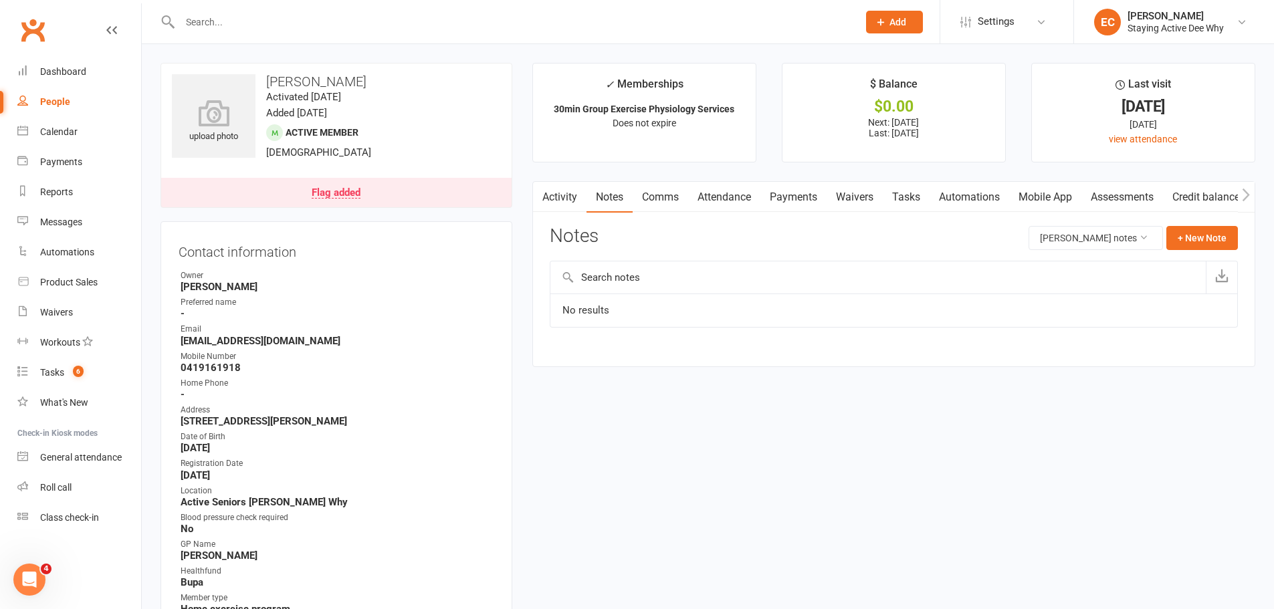
click at [565, 201] on link "Activity" at bounding box center [560, 197] width 54 height 31
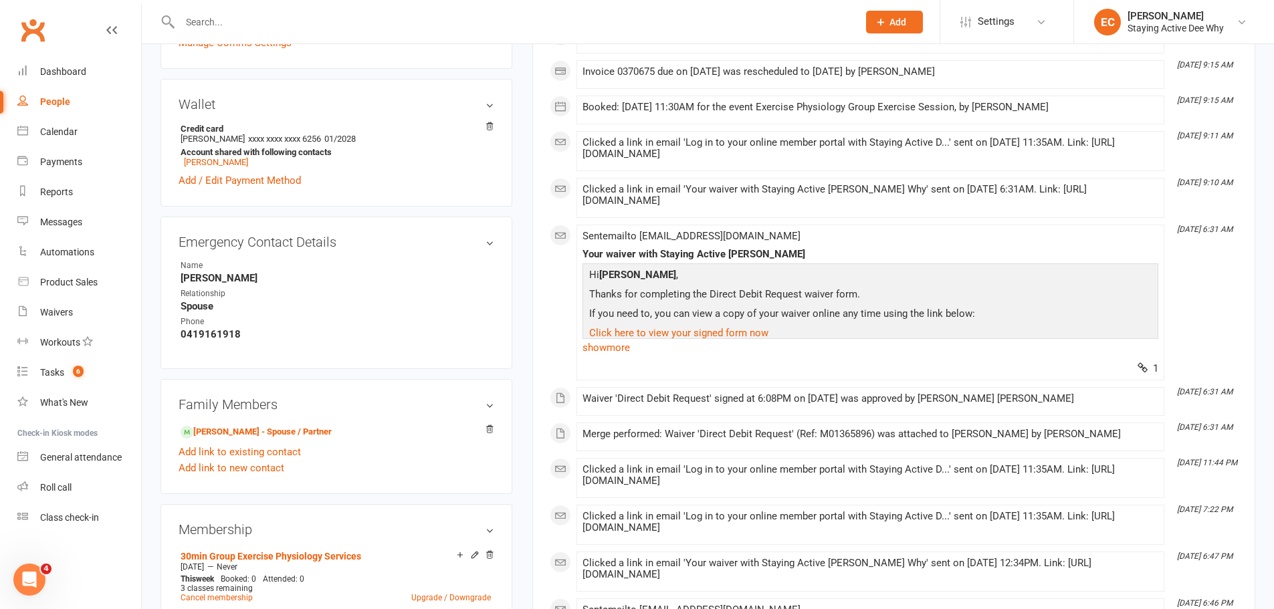
scroll to position [535, 0]
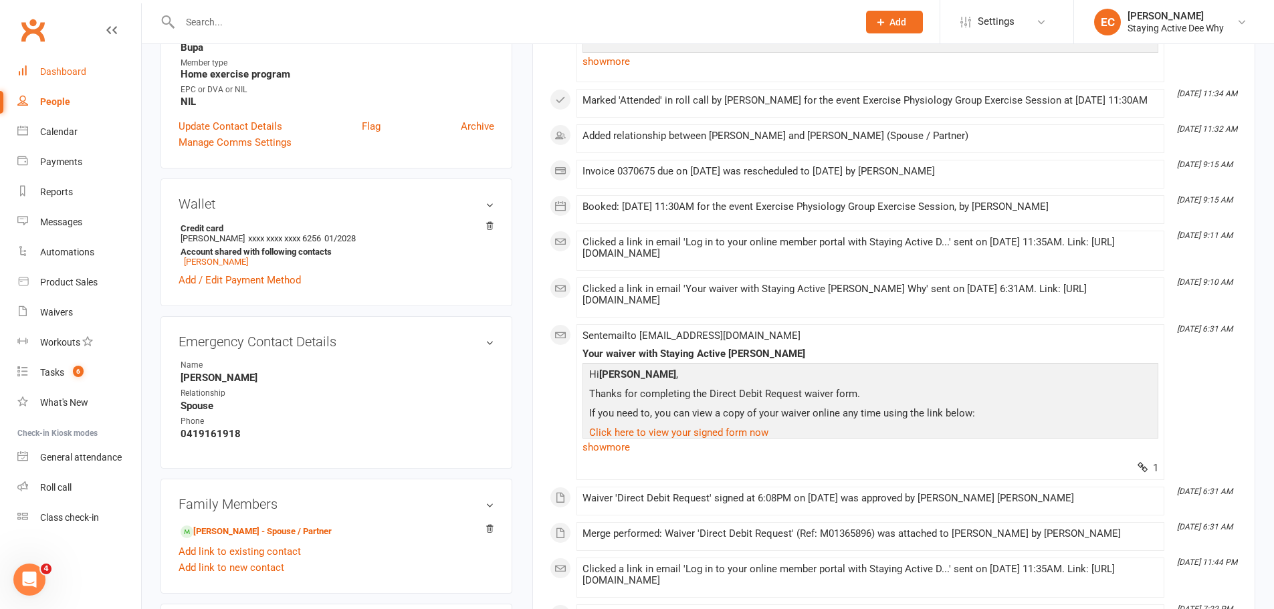
click at [69, 60] on link "Dashboard" at bounding box center [79, 72] width 124 height 30
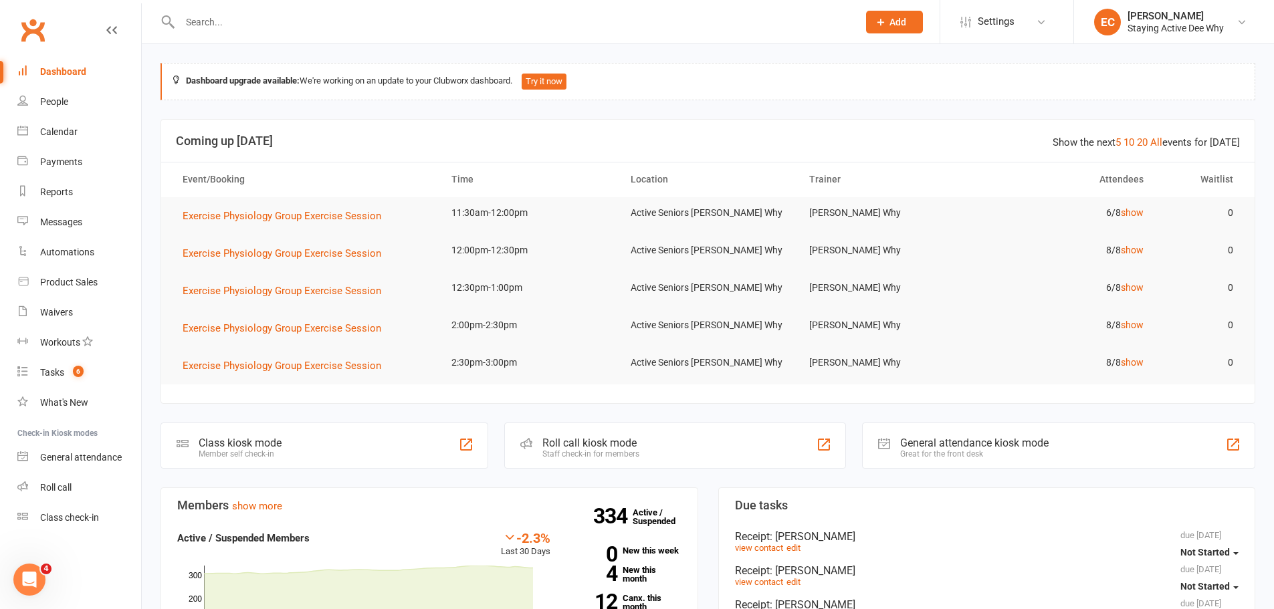
click at [419, 19] on input "text" at bounding box center [512, 22] width 673 height 19
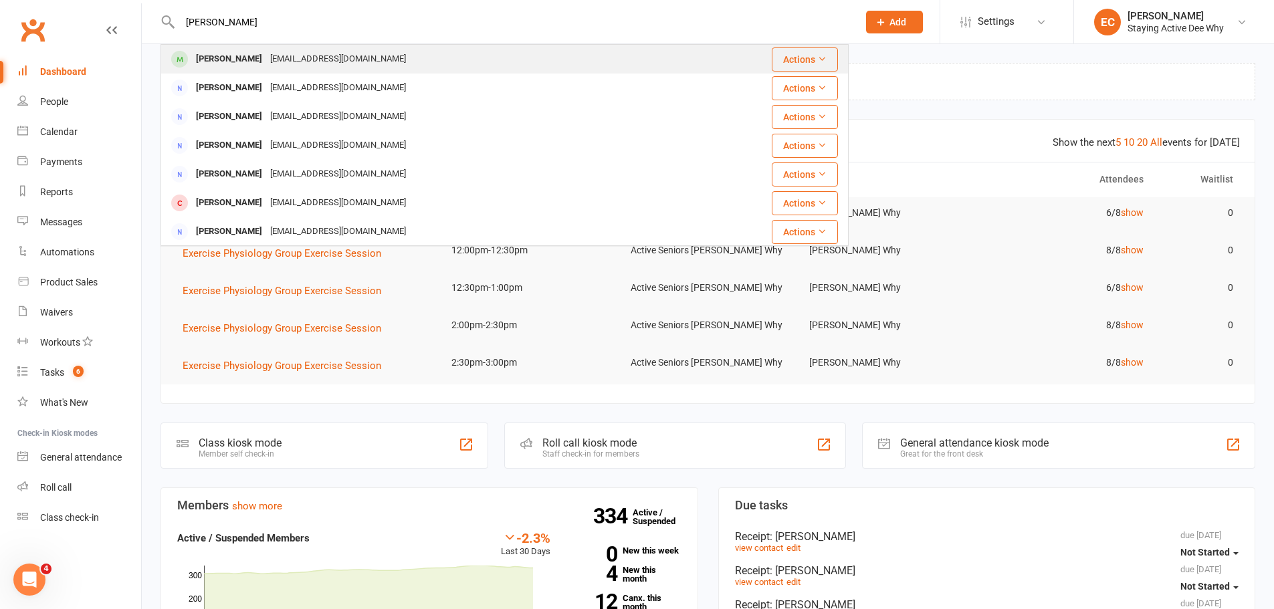
type input "[PERSON_NAME]"
drag, startPoint x: 340, startPoint y: 52, endPoint x: 333, endPoint y: 53, distance: 6.8
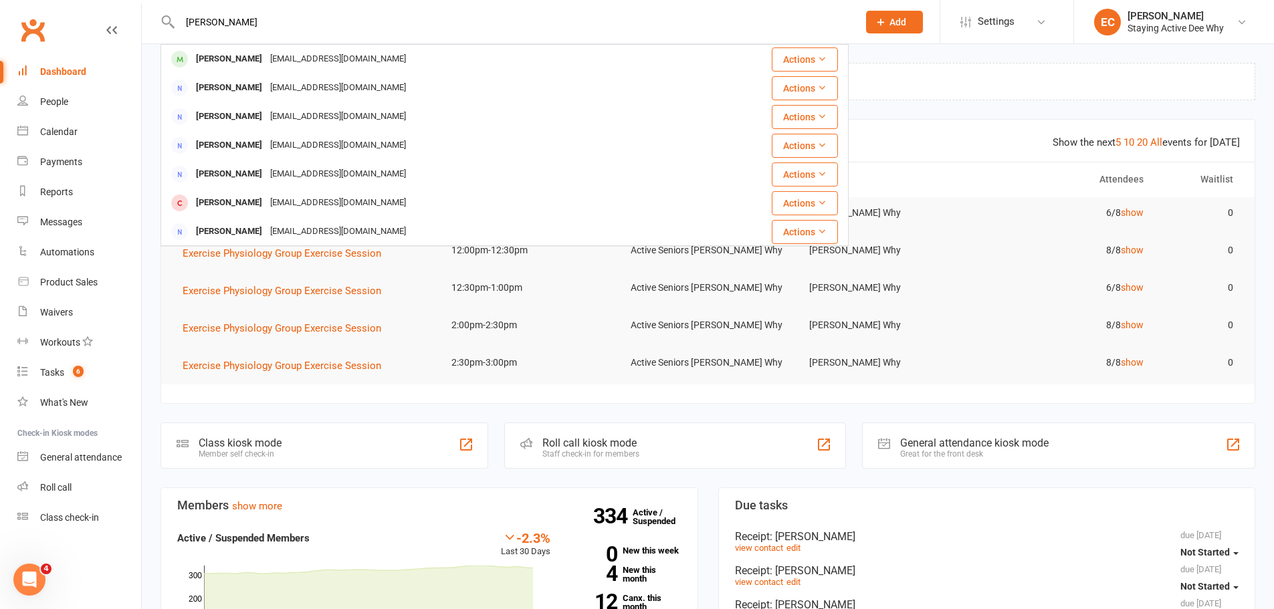
click at [339, 52] on div "[EMAIL_ADDRESS][DOMAIN_NAME]" at bounding box center [338, 58] width 144 height 19
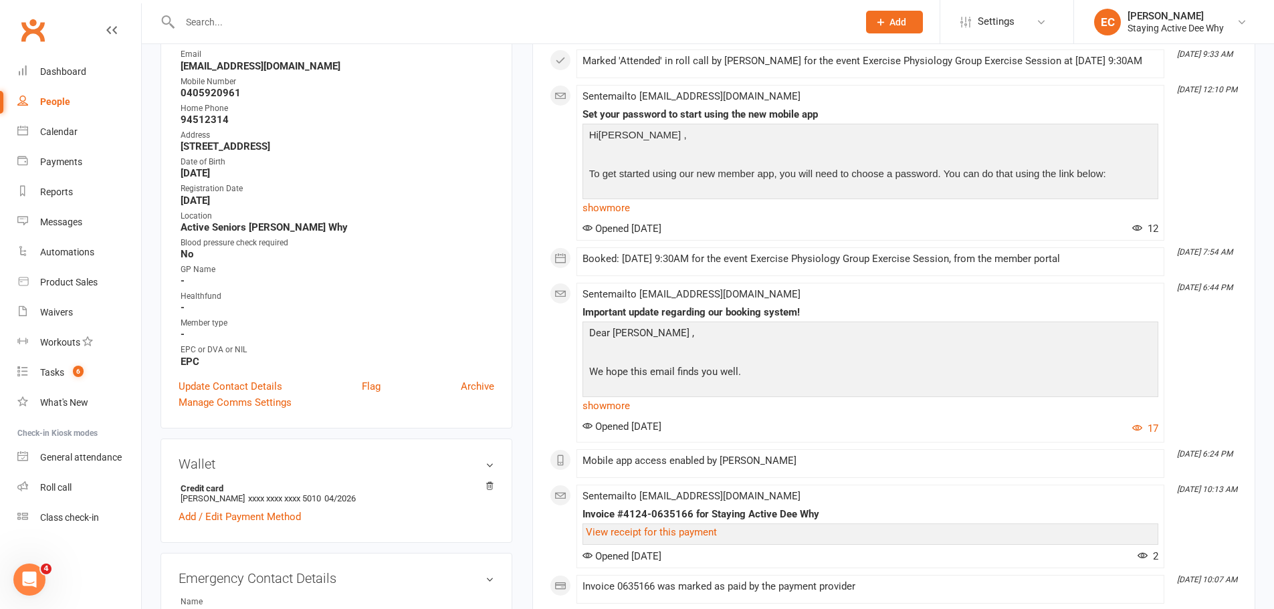
scroll to position [334, 0]
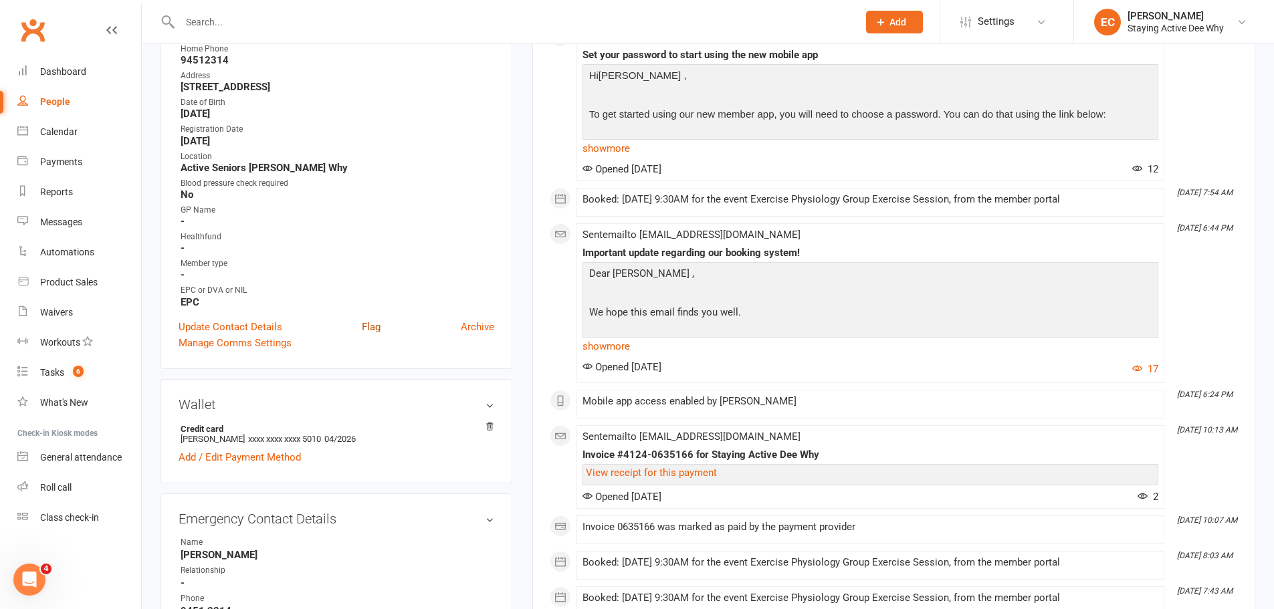
click at [369, 330] on link "Flag" at bounding box center [371, 327] width 19 height 16
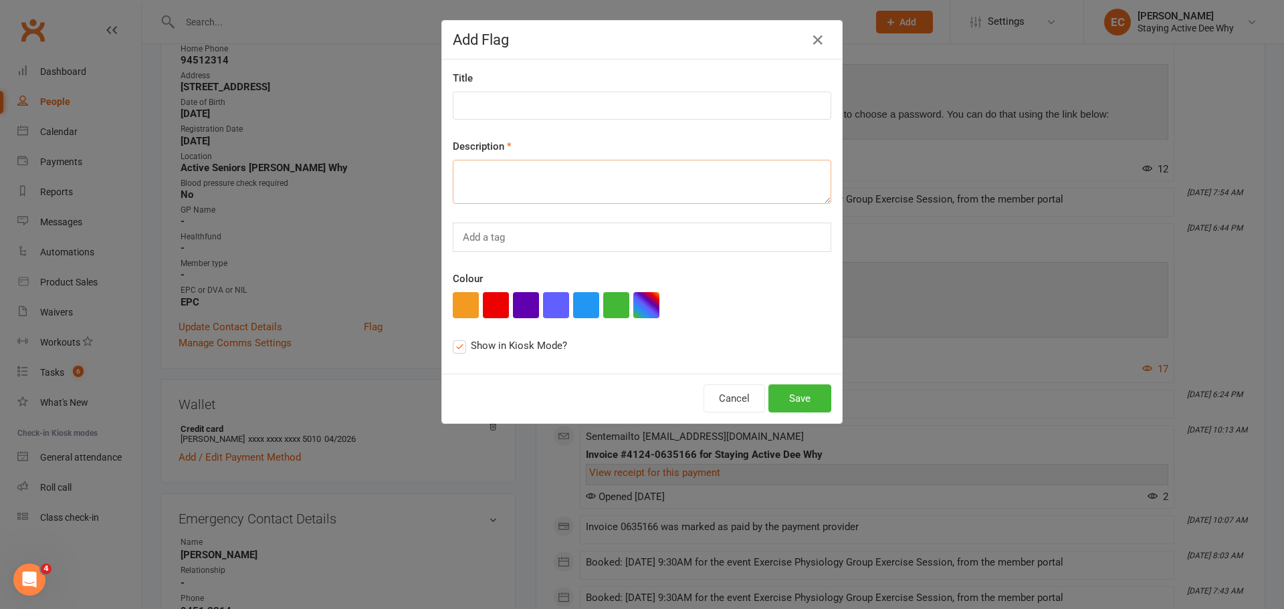
click at [568, 175] on textarea at bounding box center [642, 182] width 379 height 44
type textarea "Assessment results in holder"
click at [788, 394] on button "Save" at bounding box center [800, 399] width 63 height 28
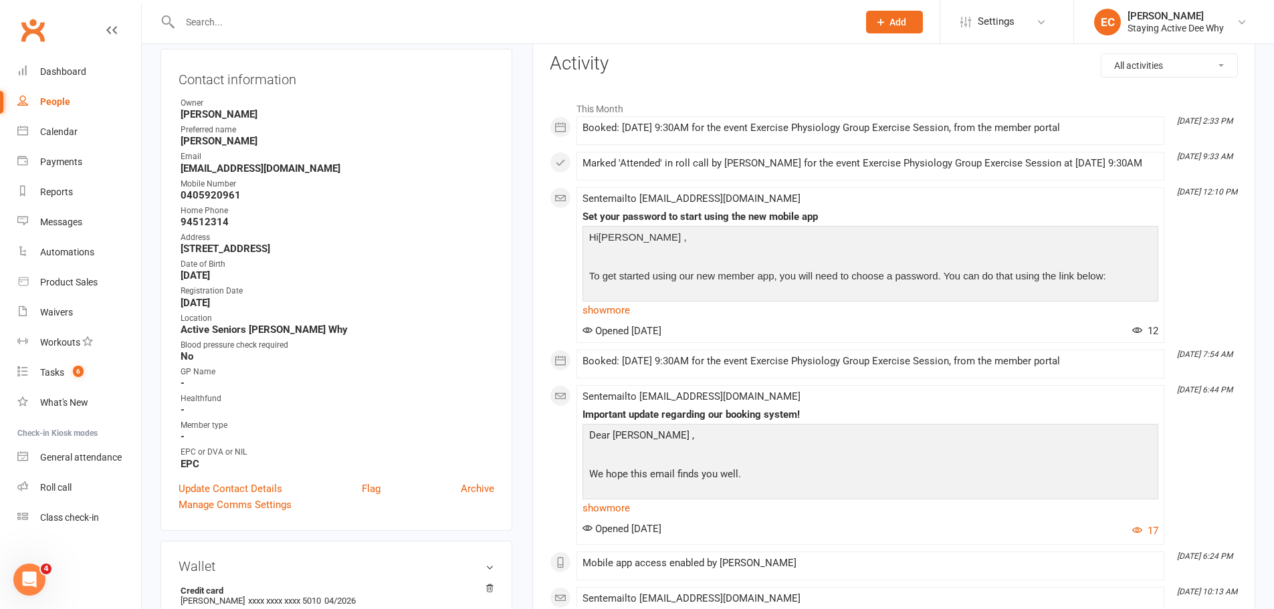
scroll to position [0, 0]
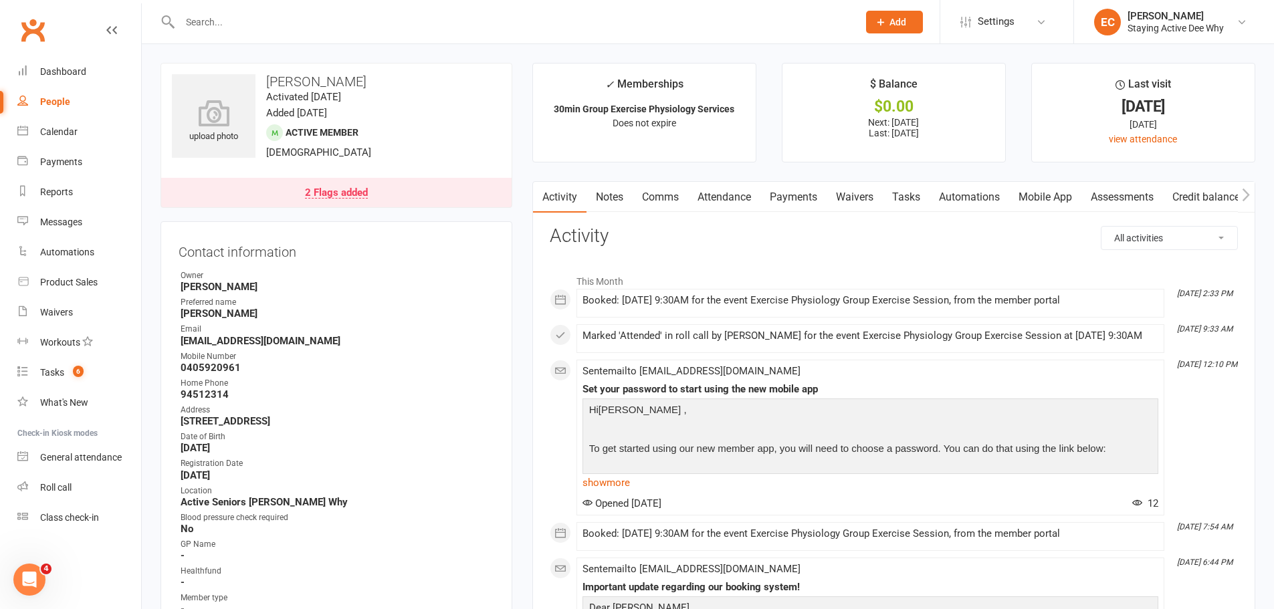
click at [367, 198] on div "2 Flags added" at bounding box center [336, 193] width 63 height 11
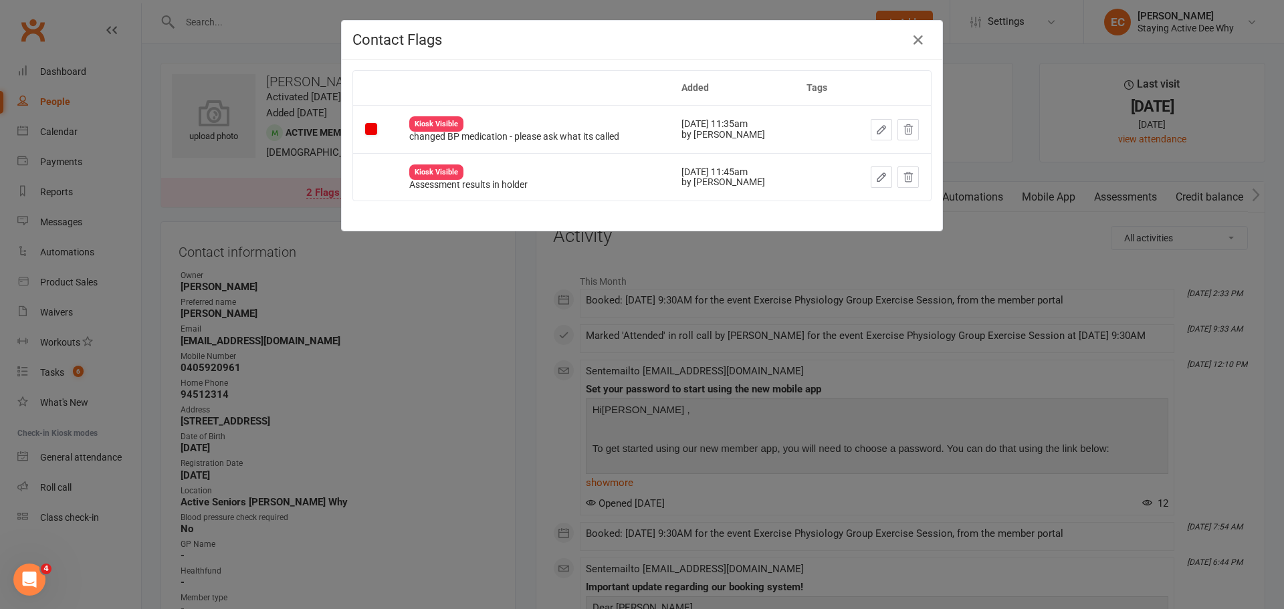
click at [486, 278] on div "Contact Flags Added Tags Kiosk Visible changed BP medication - please ask what …" at bounding box center [642, 304] width 1284 height 609
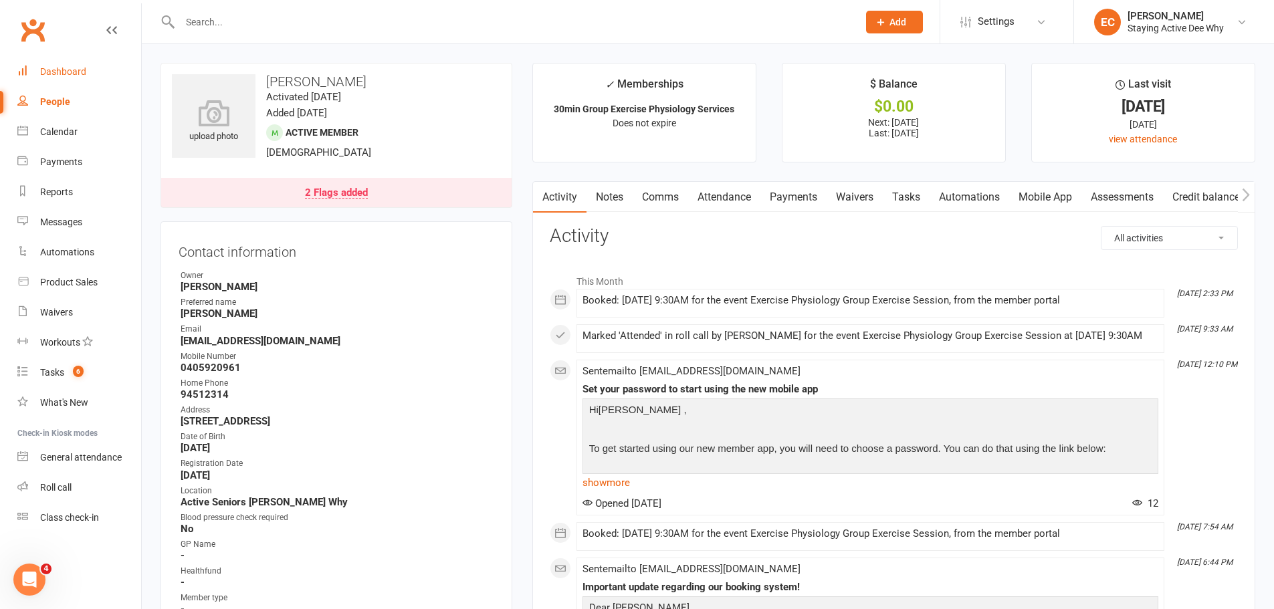
click at [75, 69] on div "Dashboard" at bounding box center [63, 71] width 46 height 11
